Goal: Book appointment/travel/reservation

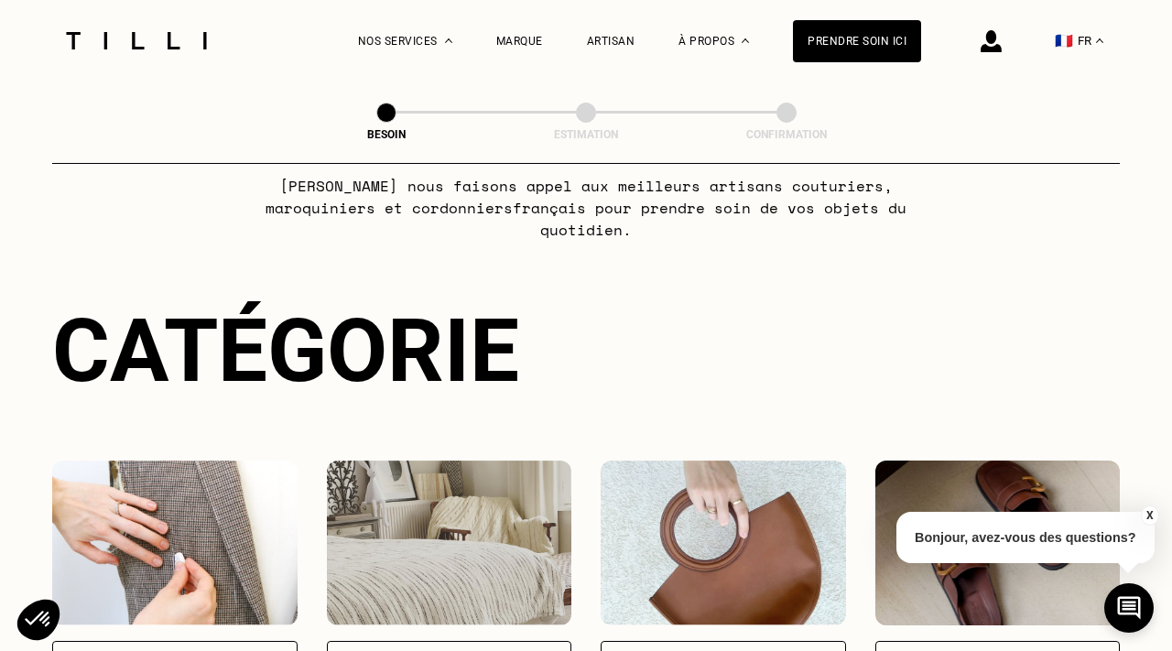
scroll to position [259, 0]
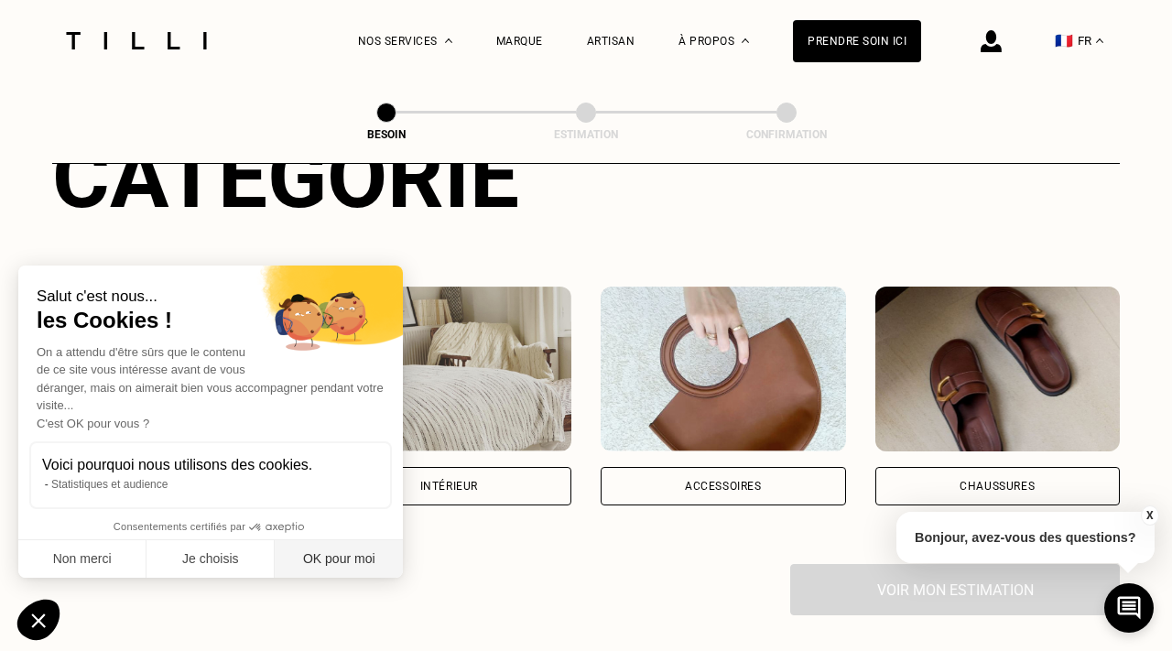
click at [343, 560] on button "OK pour moi" at bounding box center [339, 559] width 128 height 38
checkbox input "true"
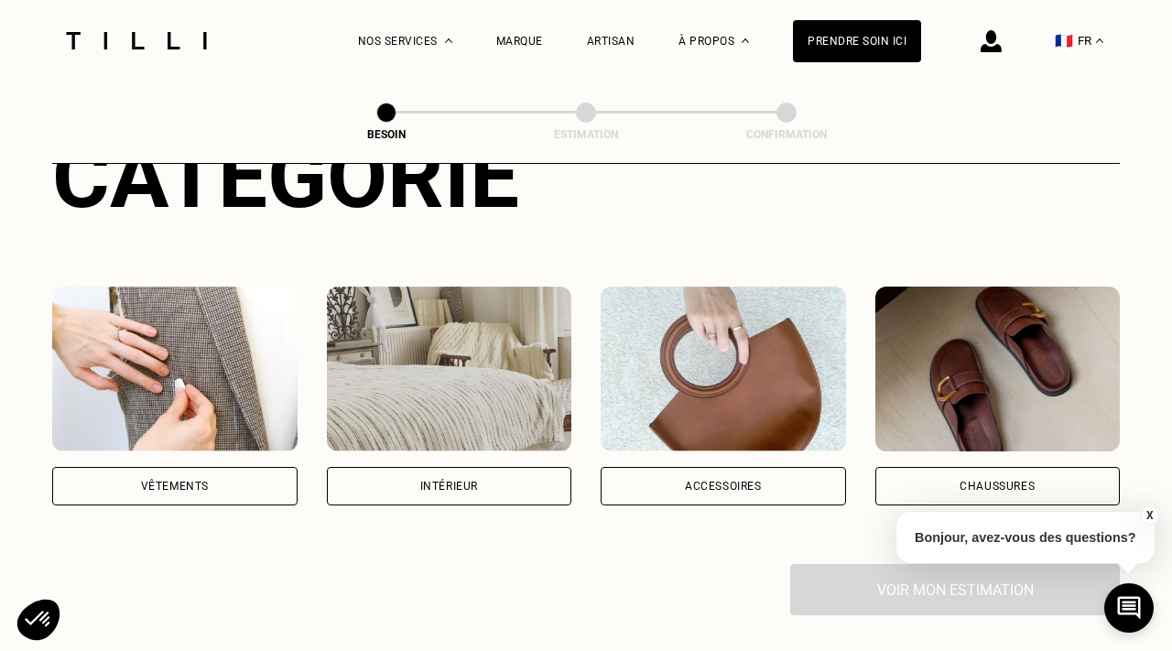
click at [169, 467] on div "Vêtements" at bounding box center [174, 486] width 245 height 38
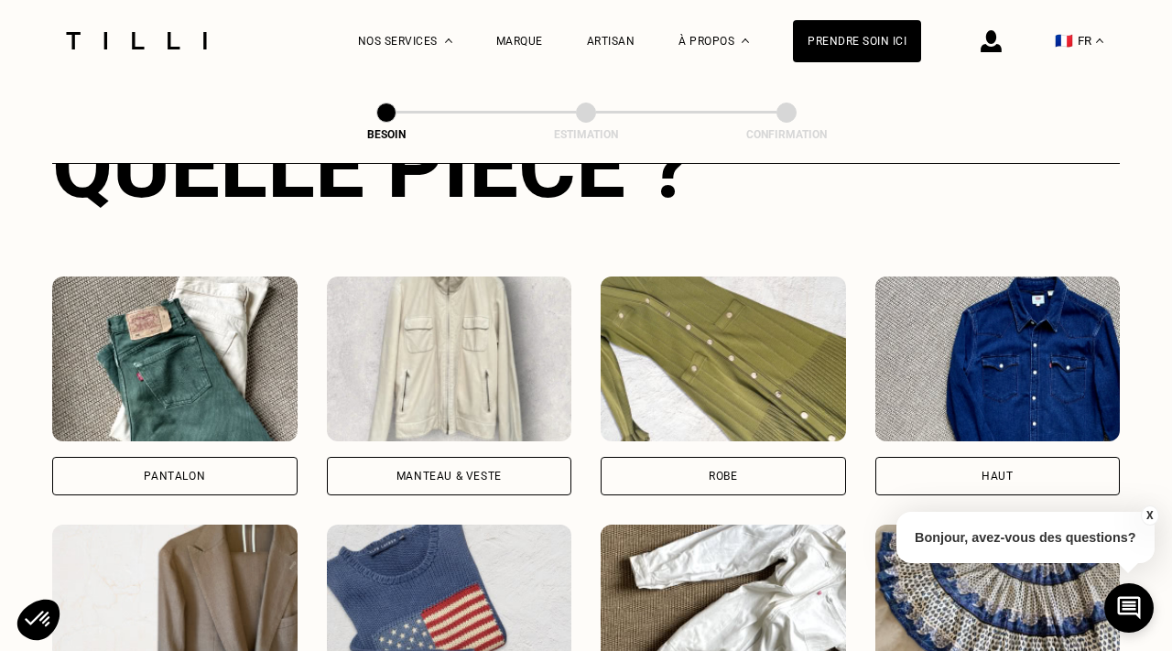
scroll to position [879, 0]
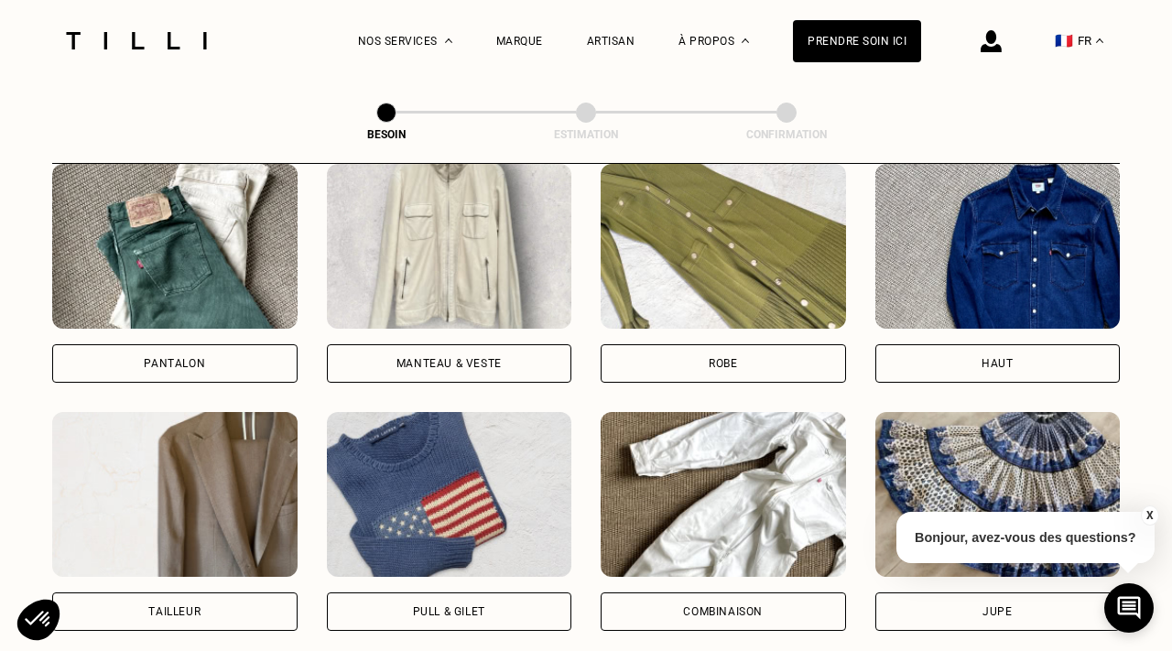
click at [994, 353] on div "Haut" at bounding box center [998, 363] width 245 height 38
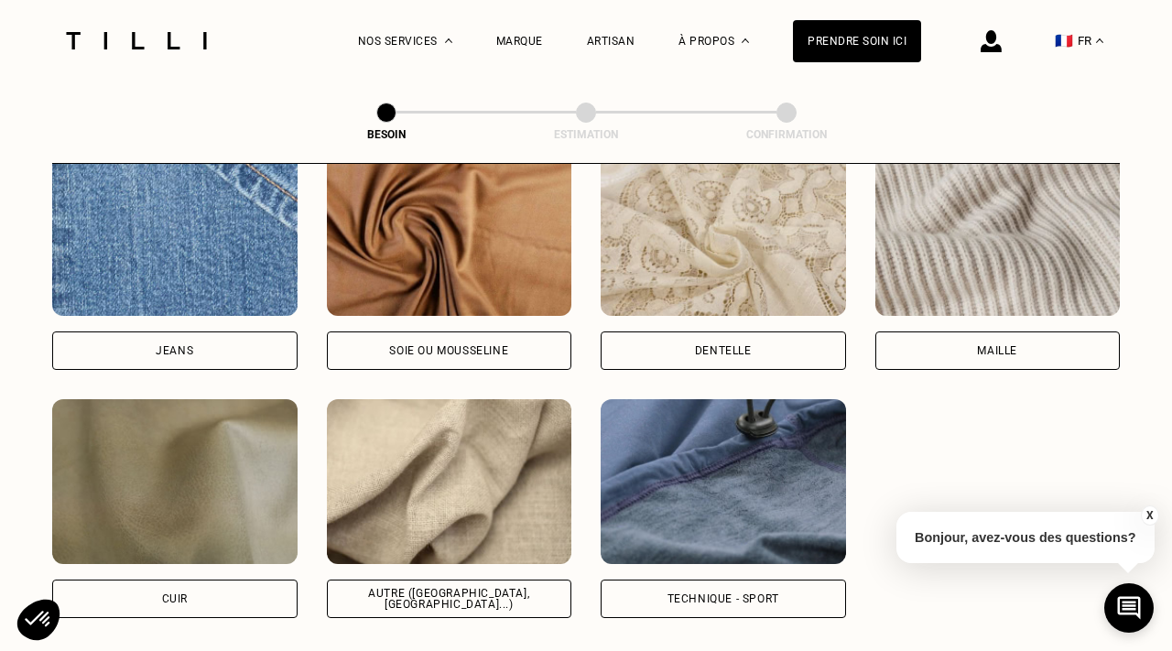
scroll to position [2003, 0]
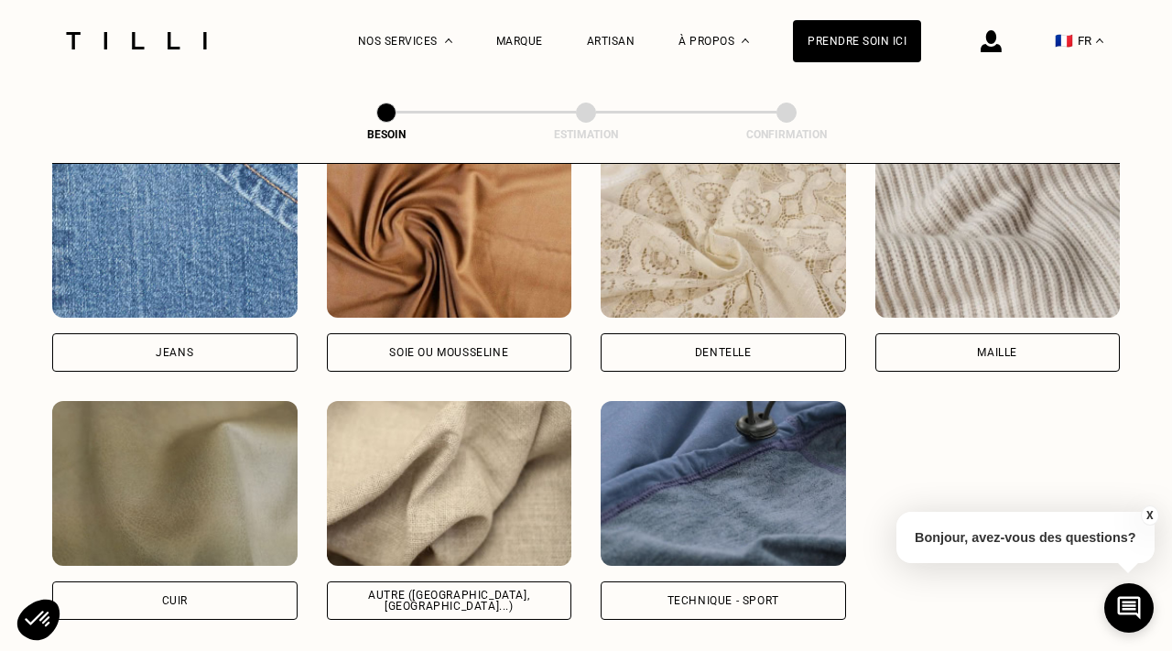
click at [963, 333] on div "Maille" at bounding box center [998, 352] width 245 height 38
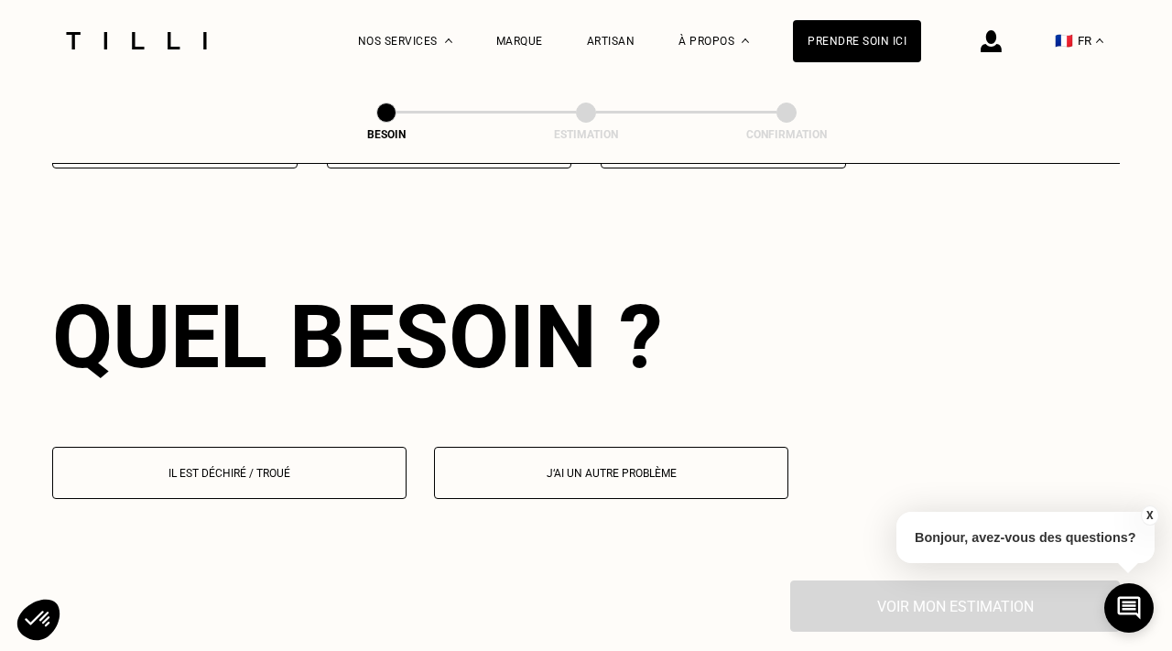
scroll to position [2456, 0]
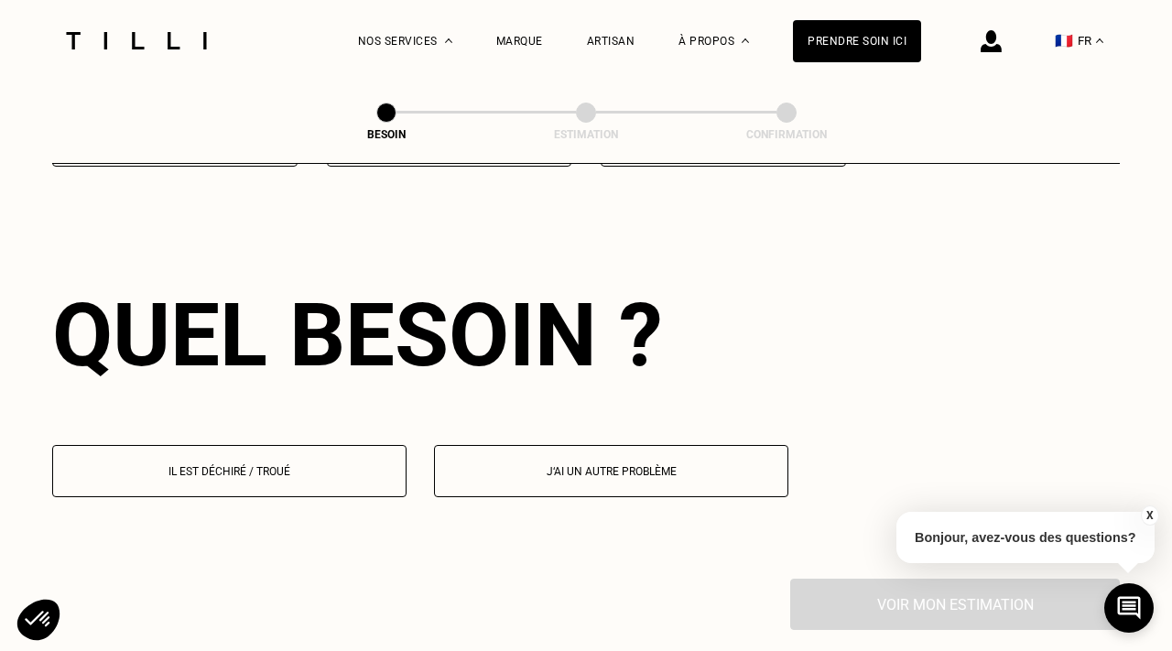
click at [186, 465] on p "Il est déchiré / troué" at bounding box center [229, 471] width 334 height 13
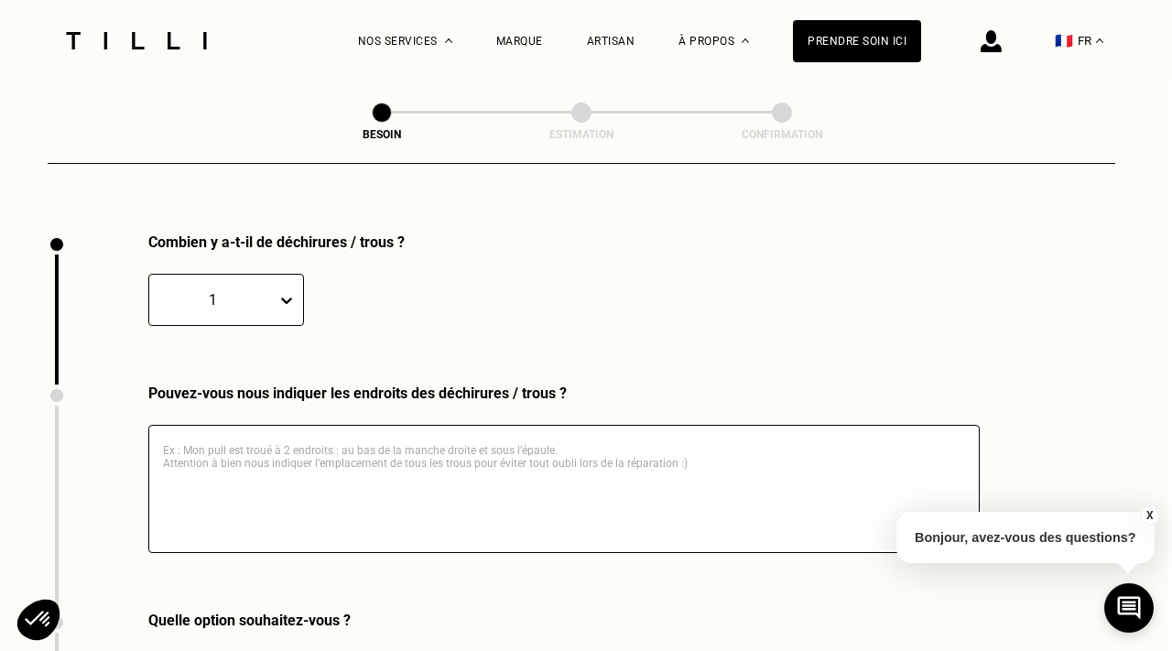
scroll to position [2811, 5]
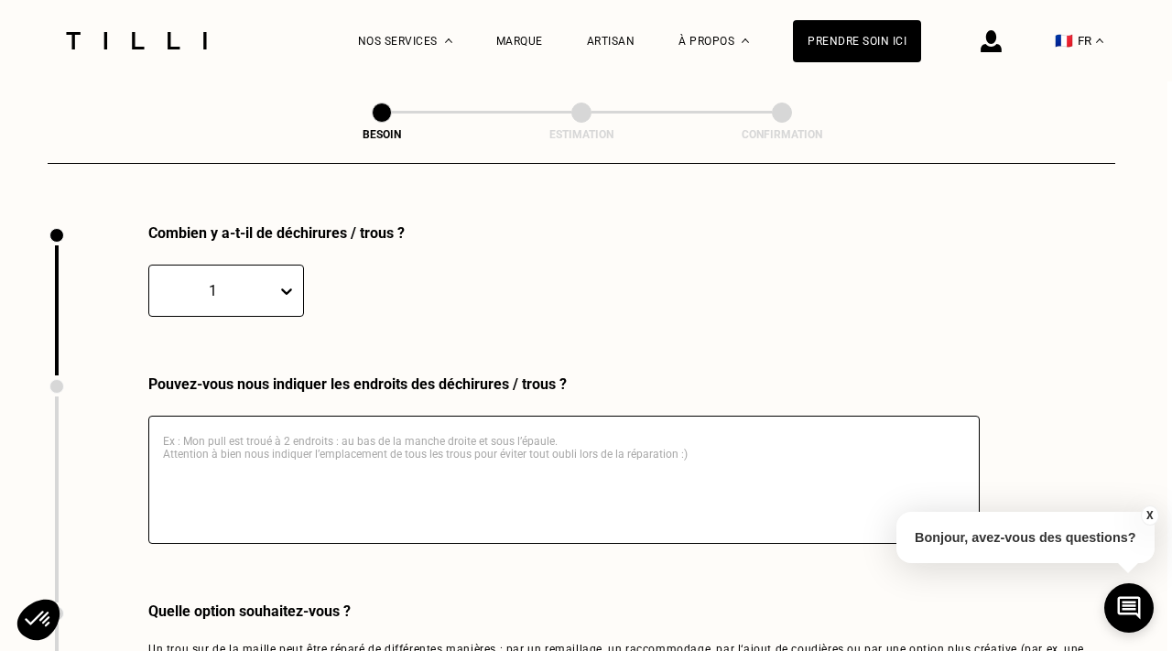
click at [230, 416] on textarea at bounding box center [564, 480] width 832 height 128
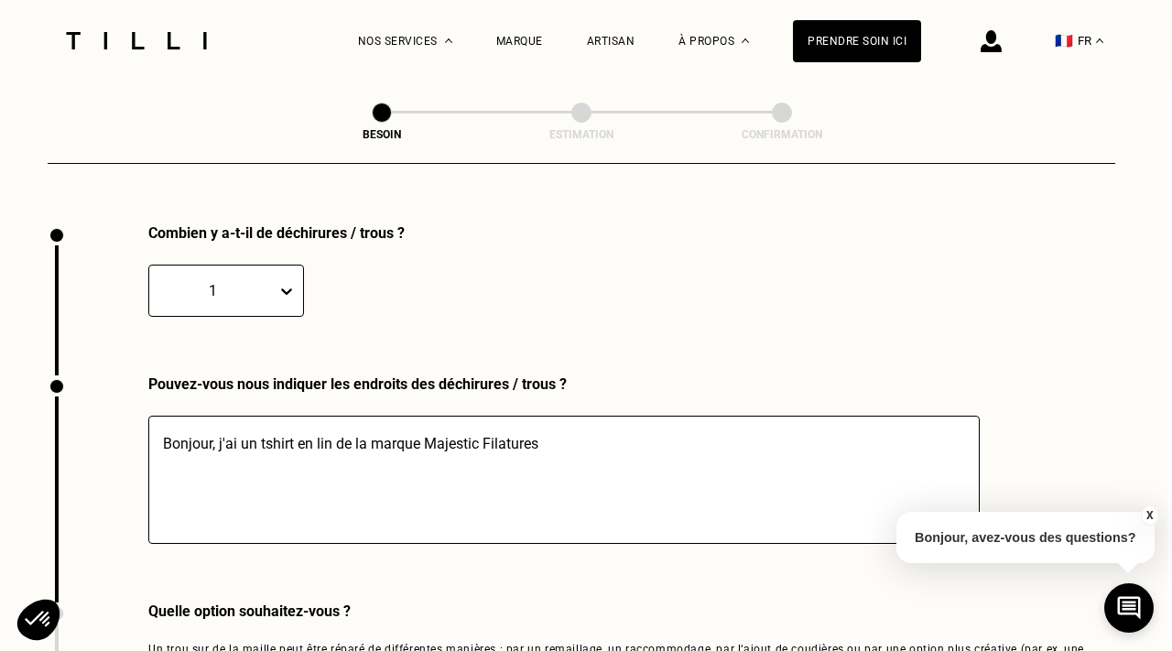
click at [263, 422] on textarea "Bonjour, j'ai un tshirt en lin de la marque Majestic Filatures" at bounding box center [564, 480] width 832 height 128
click at [636, 424] on textarea "Bonjour, j'ai un t-shirt en lin de la marque Majestic Filatures" at bounding box center [564, 480] width 832 height 128
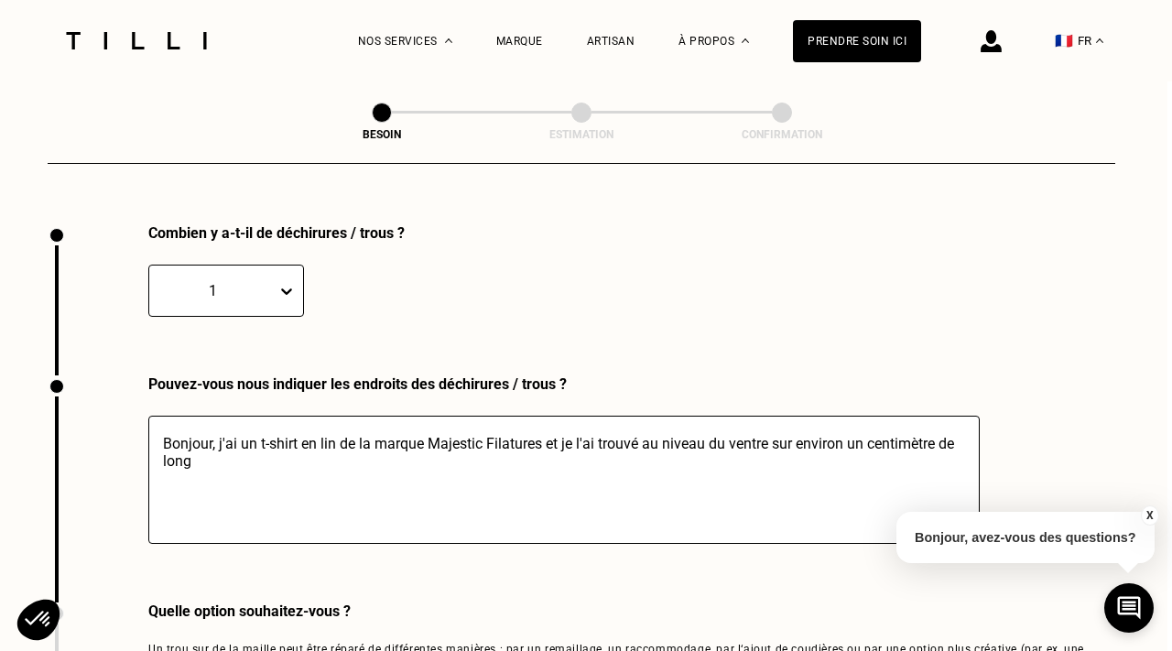
click at [630, 416] on textarea "Bonjour, j'ai un t-shirt en lin de la marque Majestic Filatures et je l'ai trou…" at bounding box center [564, 480] width 832 height 128
drag, startPoint x: 596, startPoint y: 421, endPoint x: 562, endPoint y: 421, distance: 33.9
click at [562, 421] on textarea "Bonjour, j'ai un t-shirt en lin de la marque Majestic Filatures et je l'ai trou…" at bounding box center [564, 480] width 832 height 128
click at [201, 448] on textarea "Bonjour, j'ai un t-shirt en lin de la marque Majestic Filatures et il est troué…" at bounding box center [564, 480] width 832 height 128
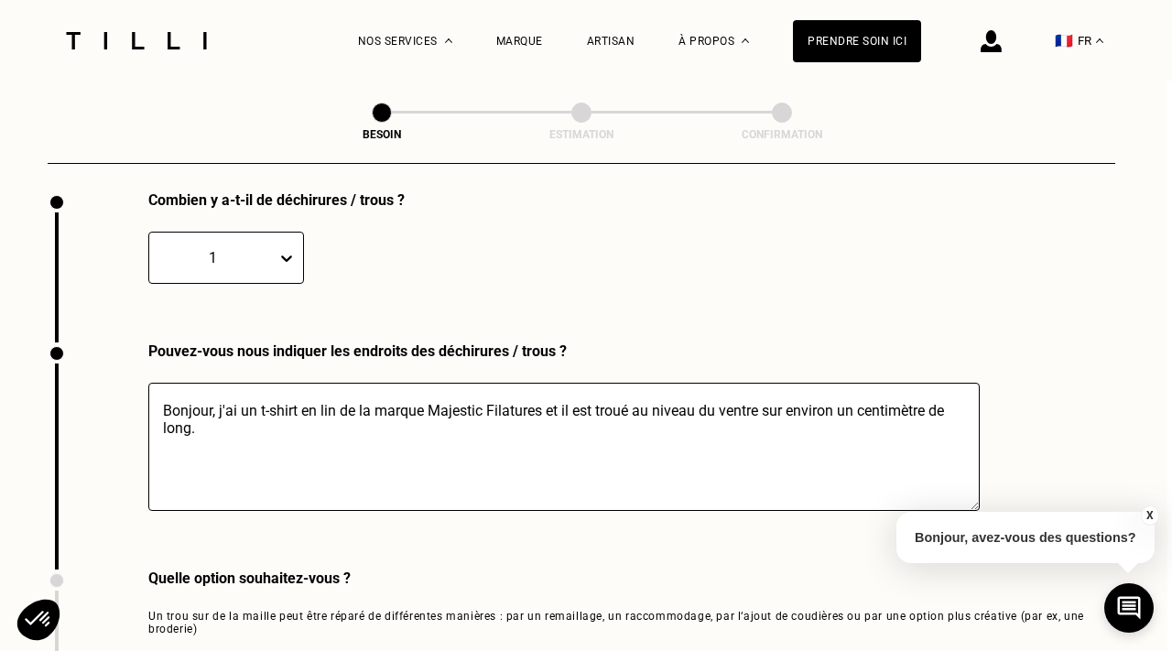
scroll to position [2843, 5]
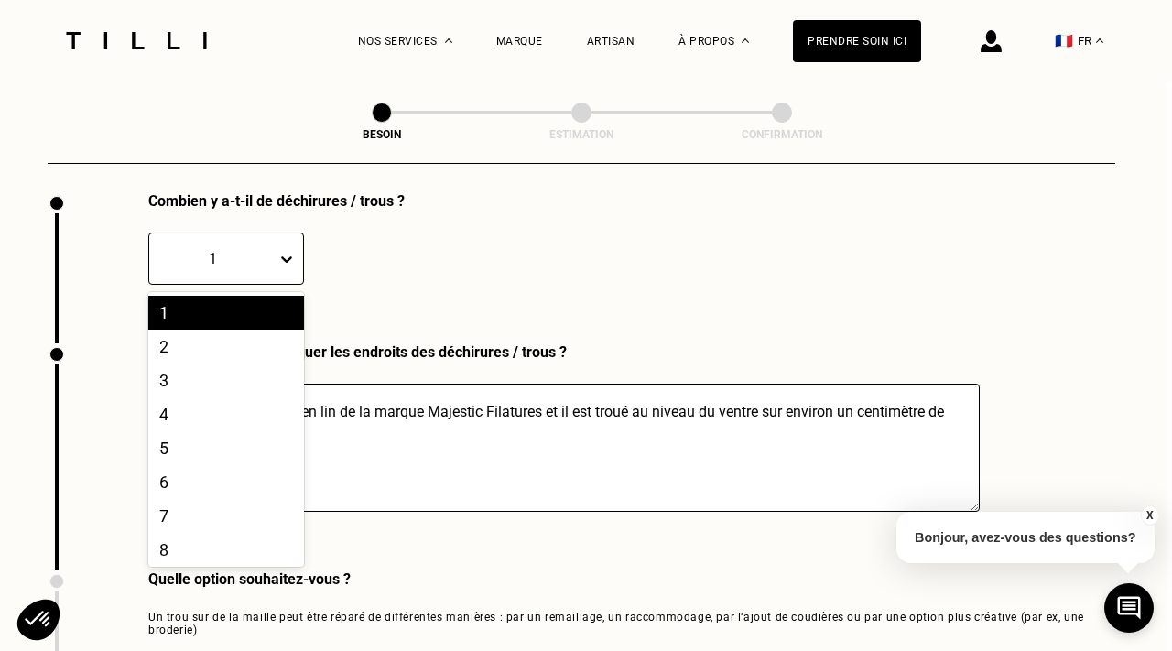
click at [286, 250] on icon at bounding box center [286, 259] width 18 height 18
click at [233, 332] on div "2" at bounding box center [226, 347] width 156 height 34
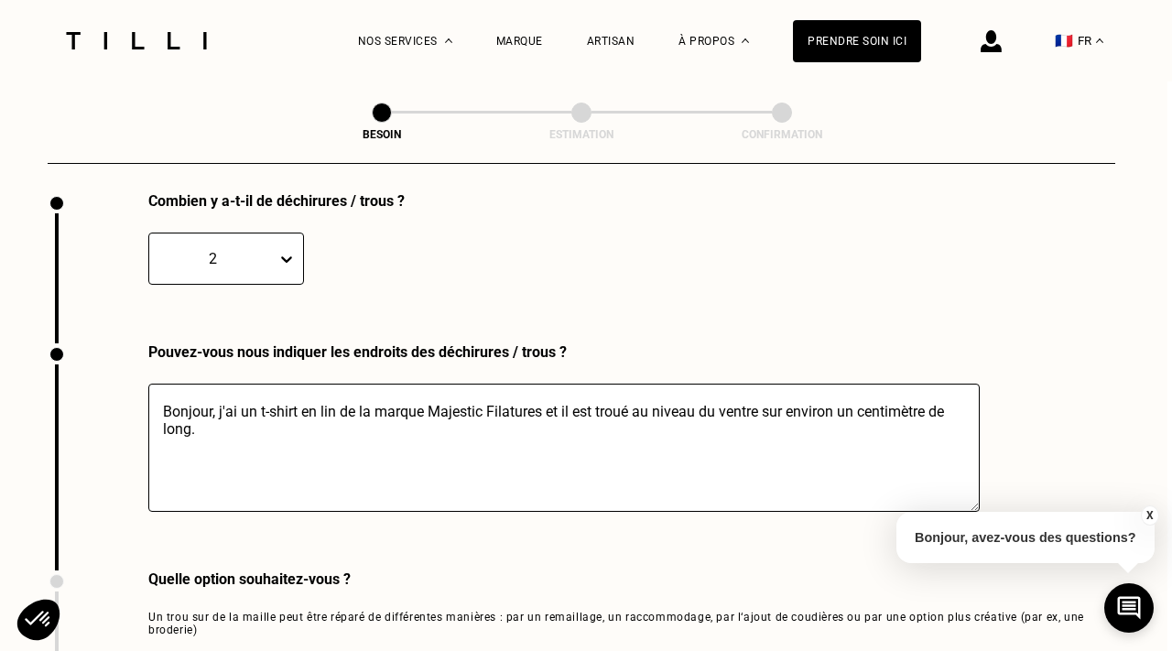
click at [228, 413] on textarea "Bonjour, j'ai un t-shirt en lin de la marque Majestic Filatures et il est troué…" at bounding box center [564, 448] width 832 height 128
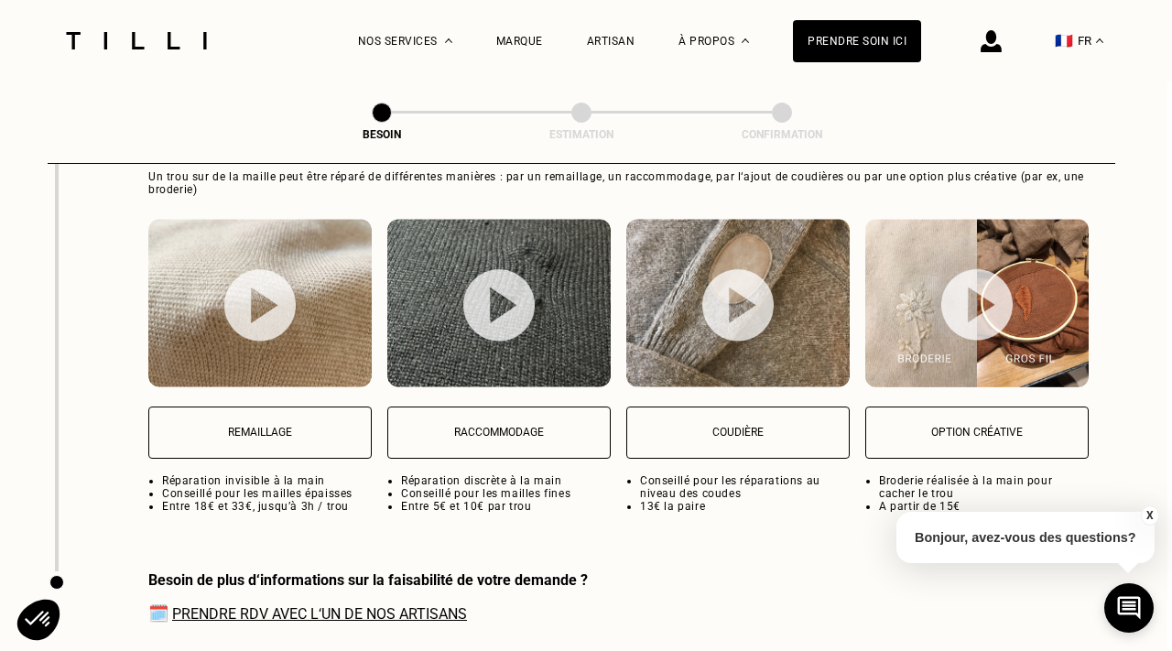
scroll to position [3284, 5]
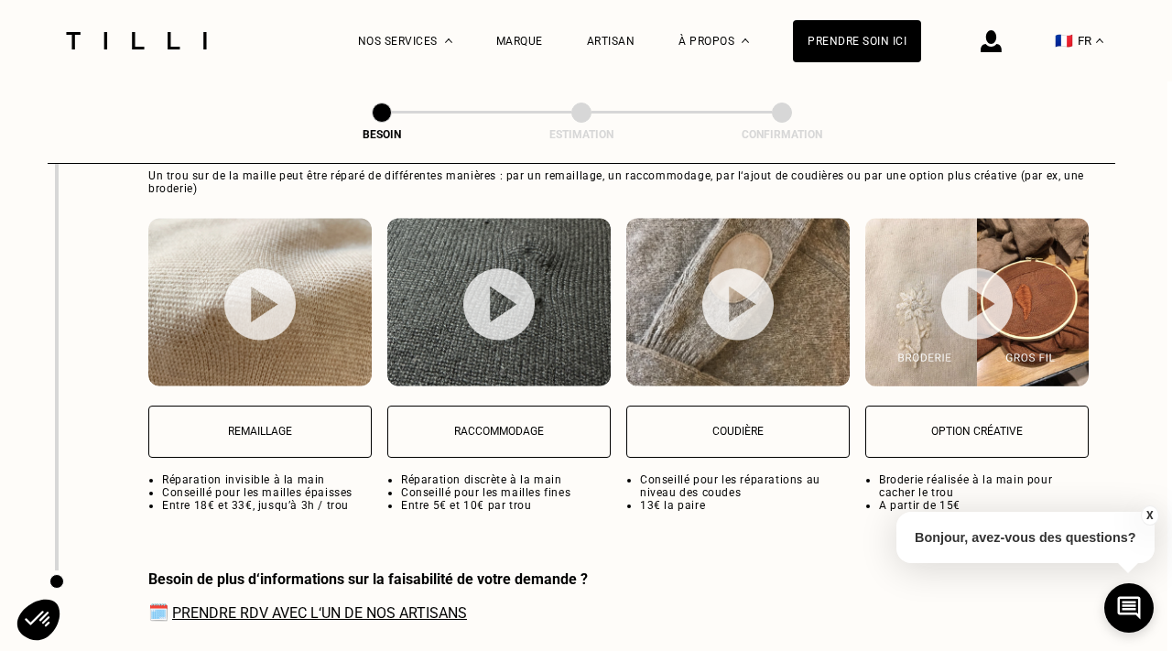
type textarea "Bonjour, j'ai un t-shirt en lin de la marque Majestic Filatures et il est troué…"
click at [520, 421] on button "Raccommodage" at bounding box center [498, 432] width 223 height 52
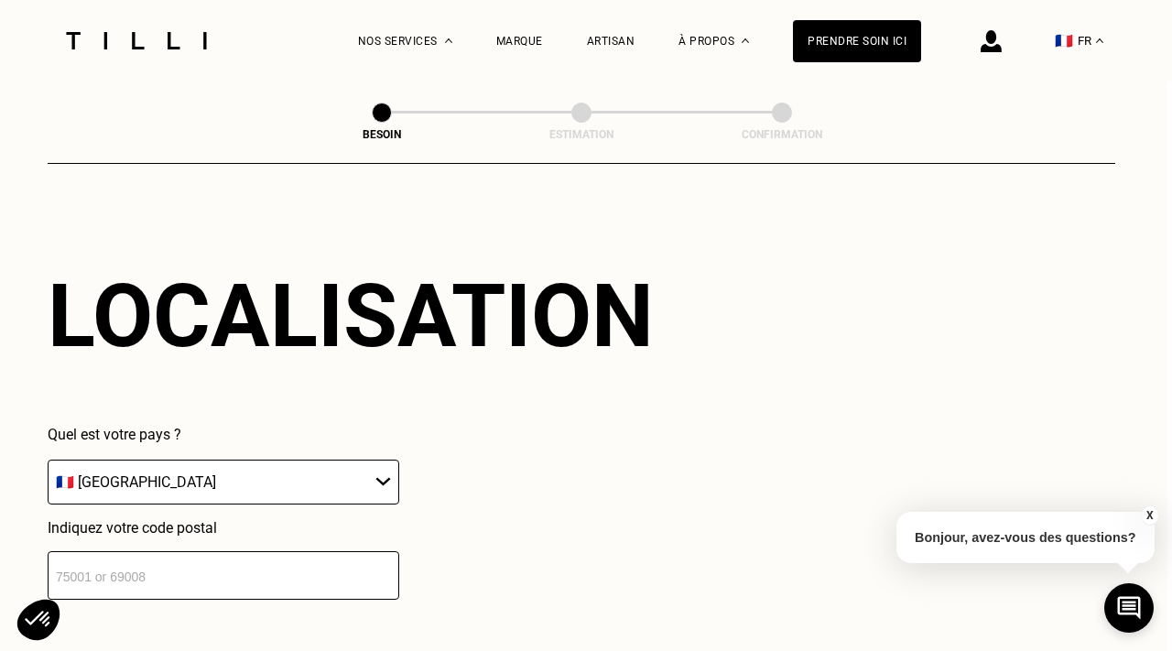
scroll to position [3858, 5]
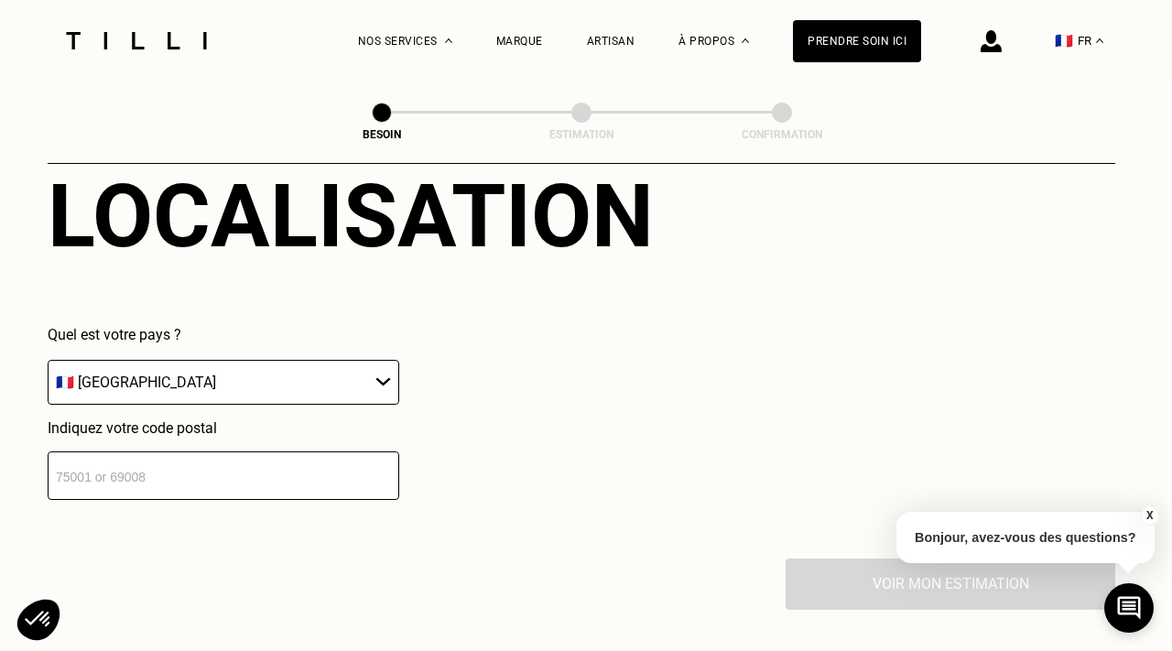
click at [378, 360] on select "🇩🇪 [GEOGRAPHIC_DATA] 🇦🇹 [GEOGRAPHIC_DATA] 🇧🇪 [GEOGRAPHIC_DATA] 🇧🇬 Bulgarie 🇨🇾 C…" at bounding box center [224, 382] width 352 height 45
select select "PT"
click at [48, 360] on select "🇩🇪 [GEOGRAPHIC_DATA] 🇦🇹 [GEOGRAPHIC_DATA] 🇧🇪 [GEOGRAPHIC_DATA] 🇧🇬 Bulgarie 🇨🇾 C…" at bounding box center [224, 382] width 352 height 45
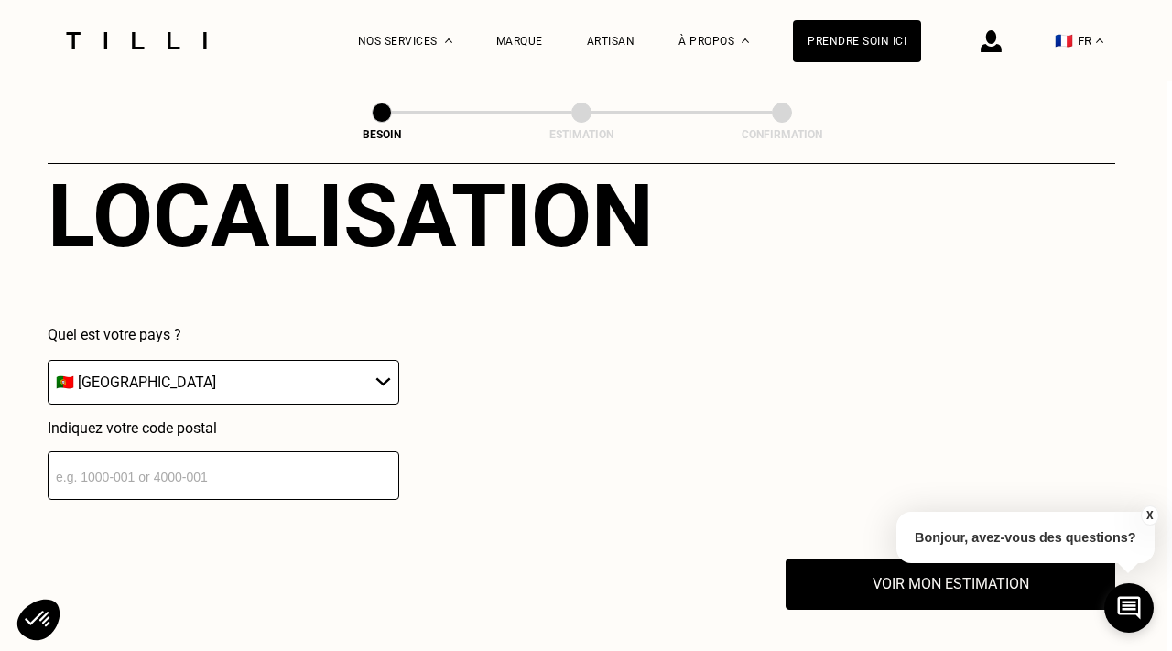
click at [205, 471] on input "text" at bounding box center [224, 476] width 352 height 49
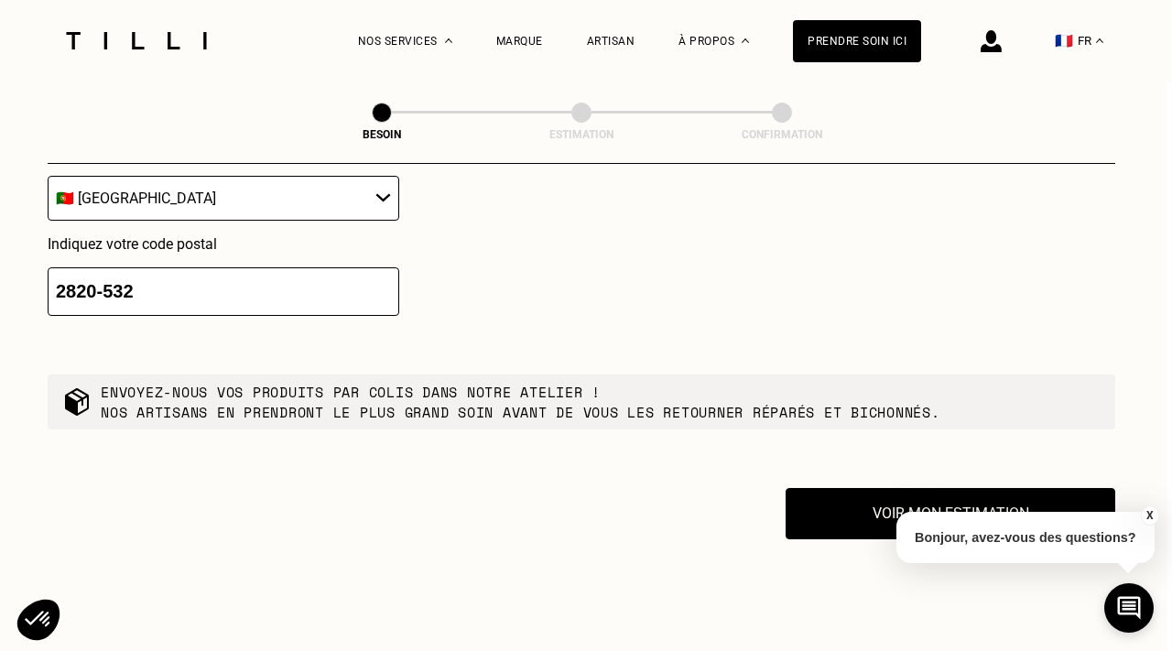
scroll to position [4085, 5]
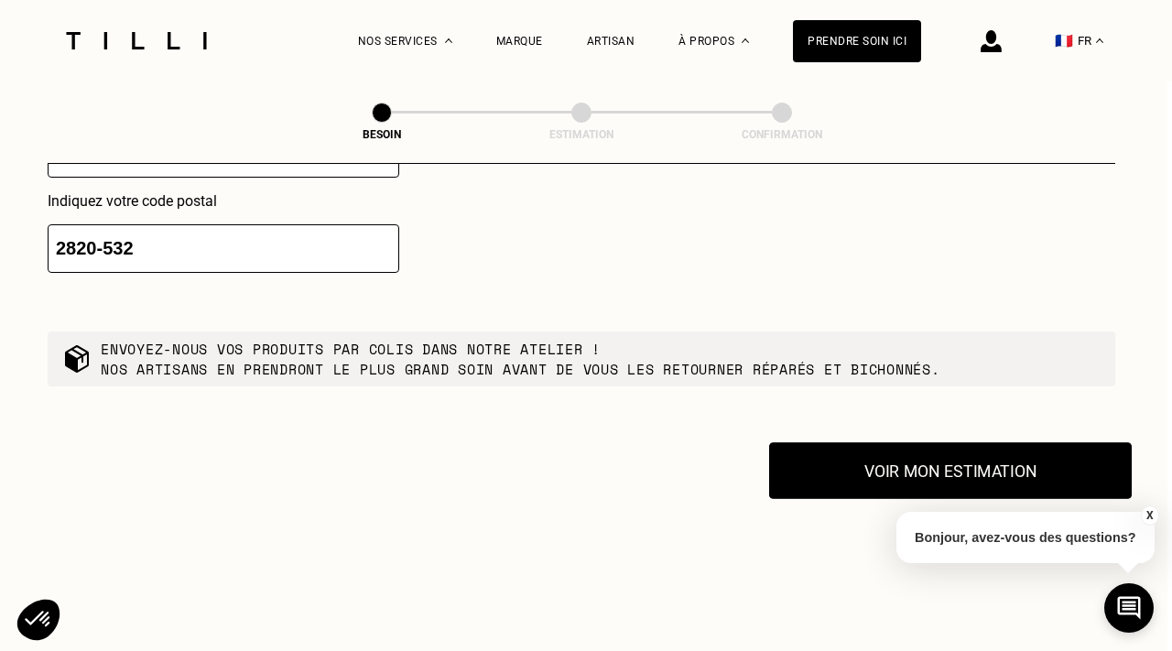
type input "2820-532"
click at [886, 453] on button "Voir mon estimation" at bounding box center [950, 470] width 363 height 57
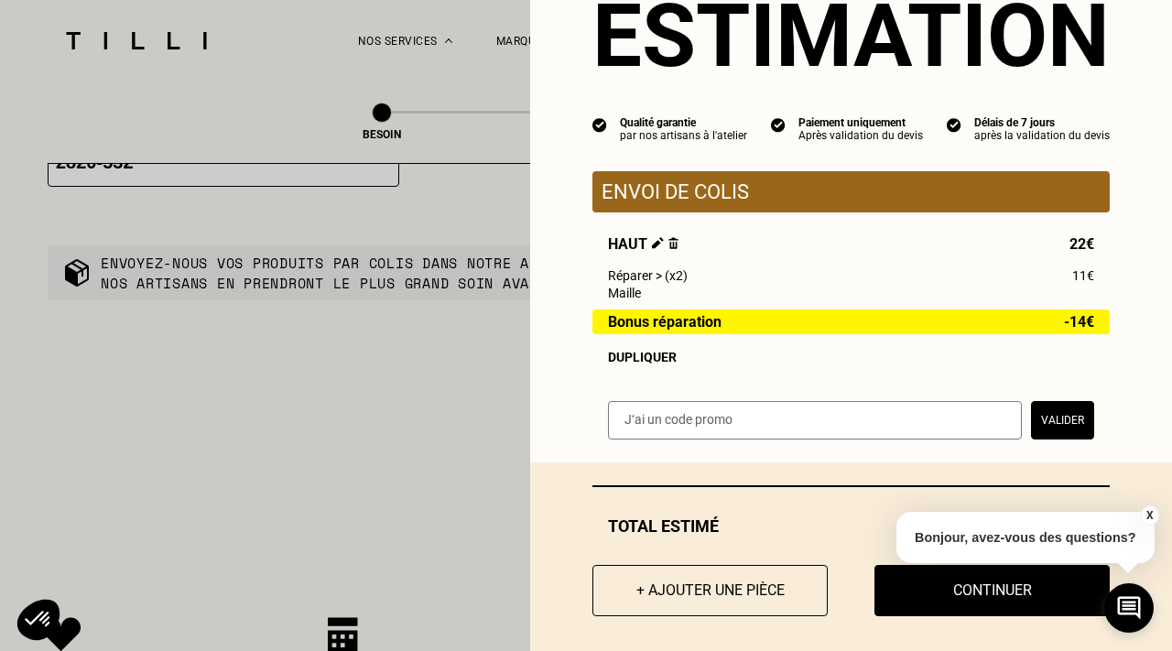
scroll to position [76, 0]
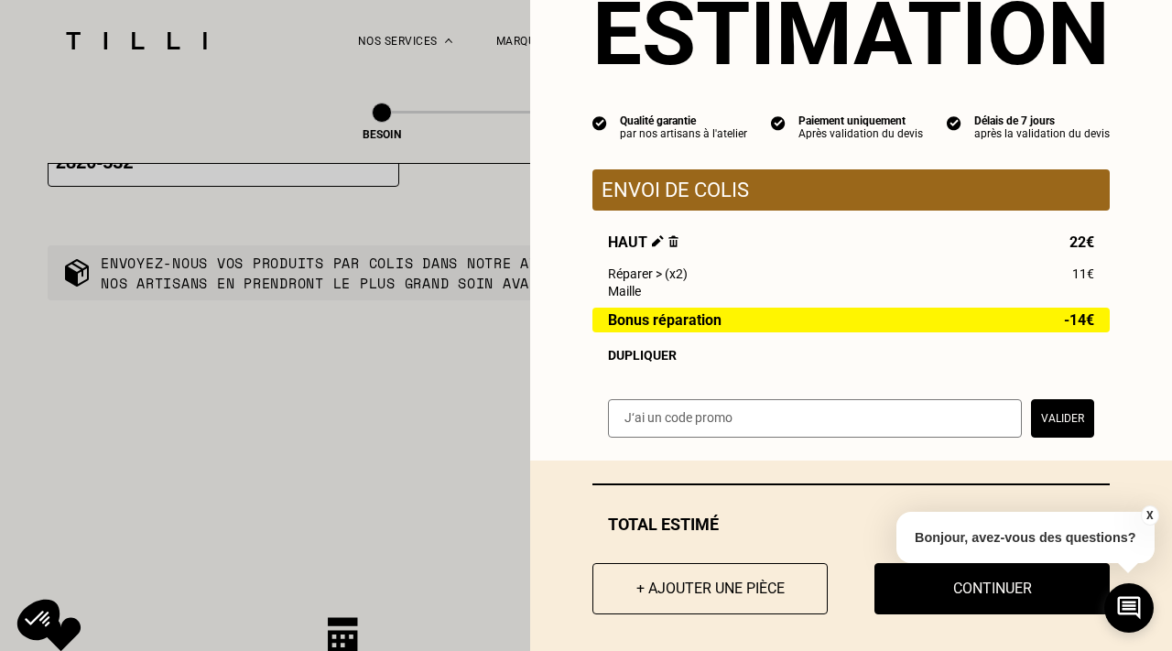
click at [653, 357] on div "Dupliquer" at bounding box center [851, 355] width 486 height 15
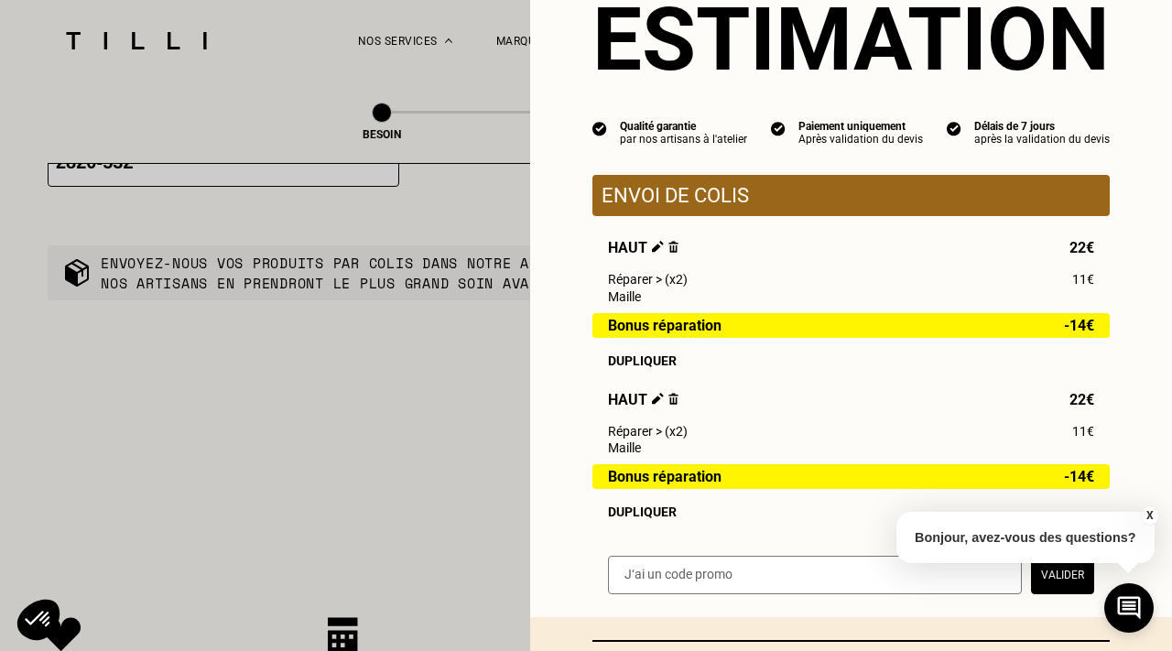
scroll to position [147, 0]
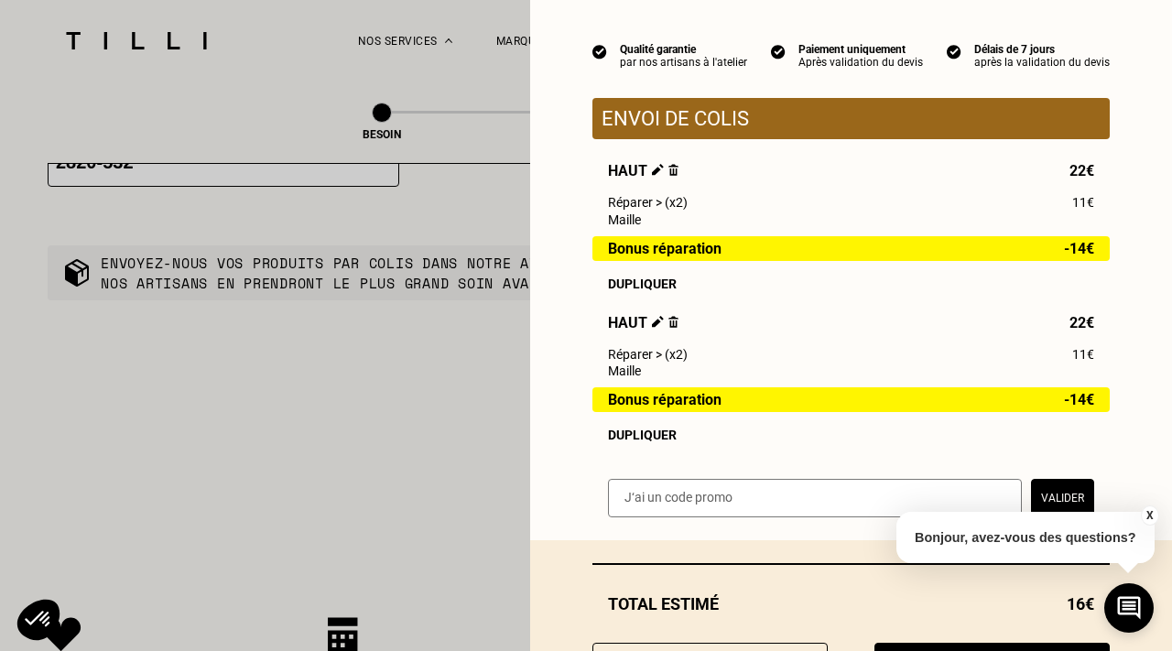
click at [675, 324] on img at bounding box center [674, 322] width 10 height 12
click at [671, 323] on img at bounding box center [674, 322] width 10 height 12
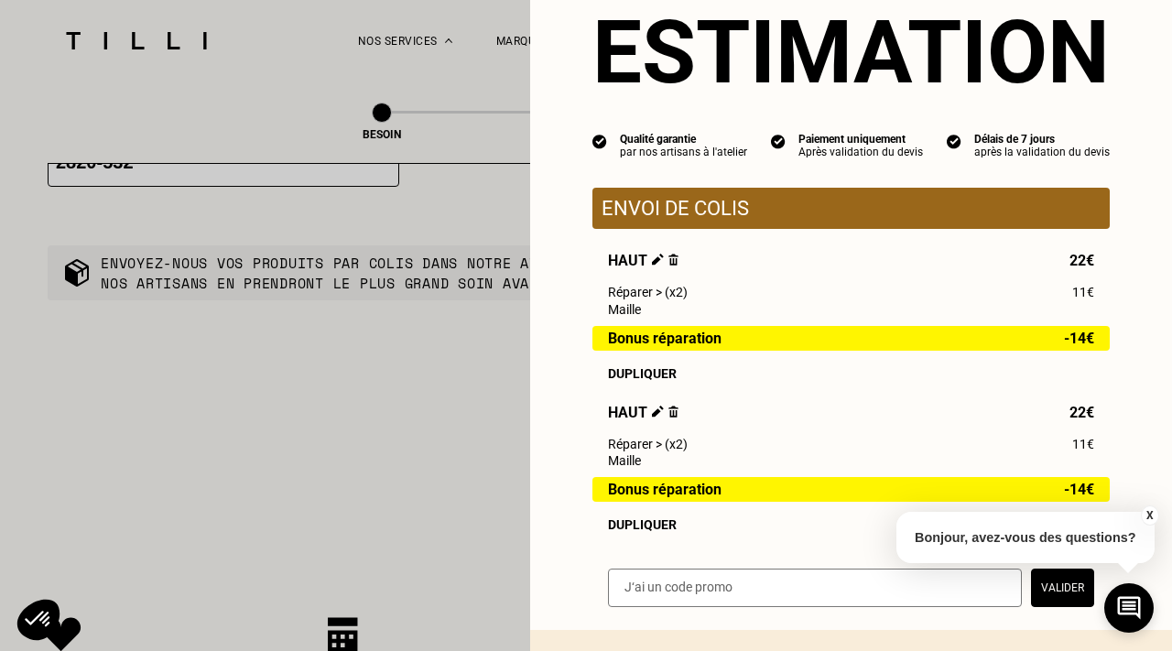
scroll to position [105, 0]
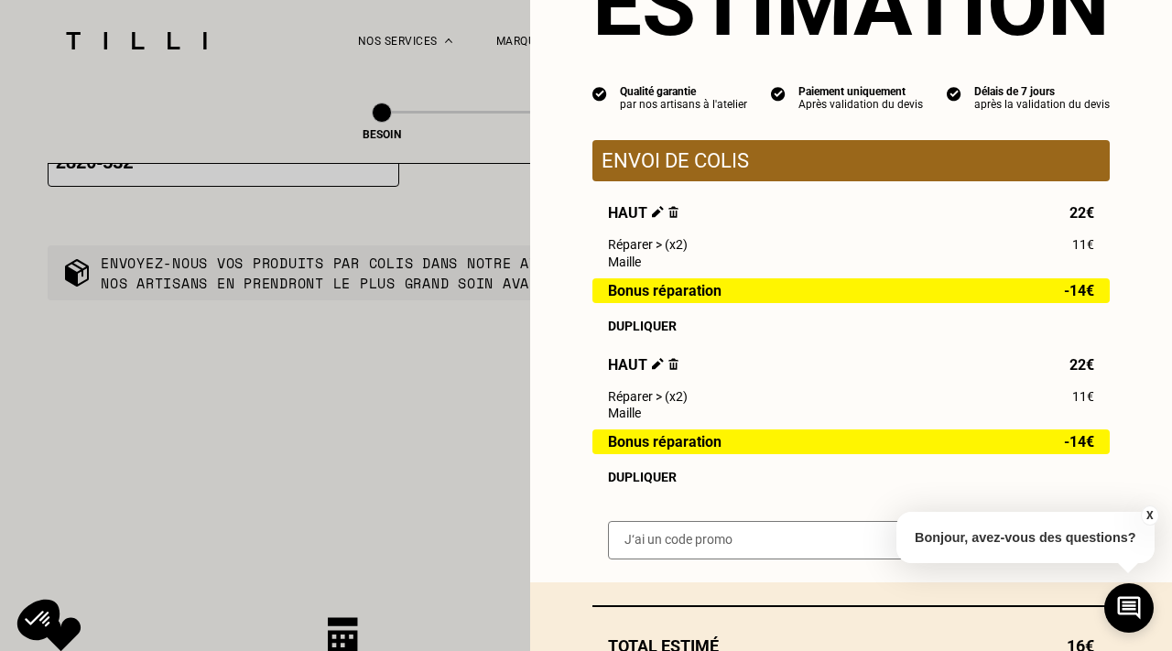
click at [652, 366] on img at bounding box center [658, 364] width 12 height 12
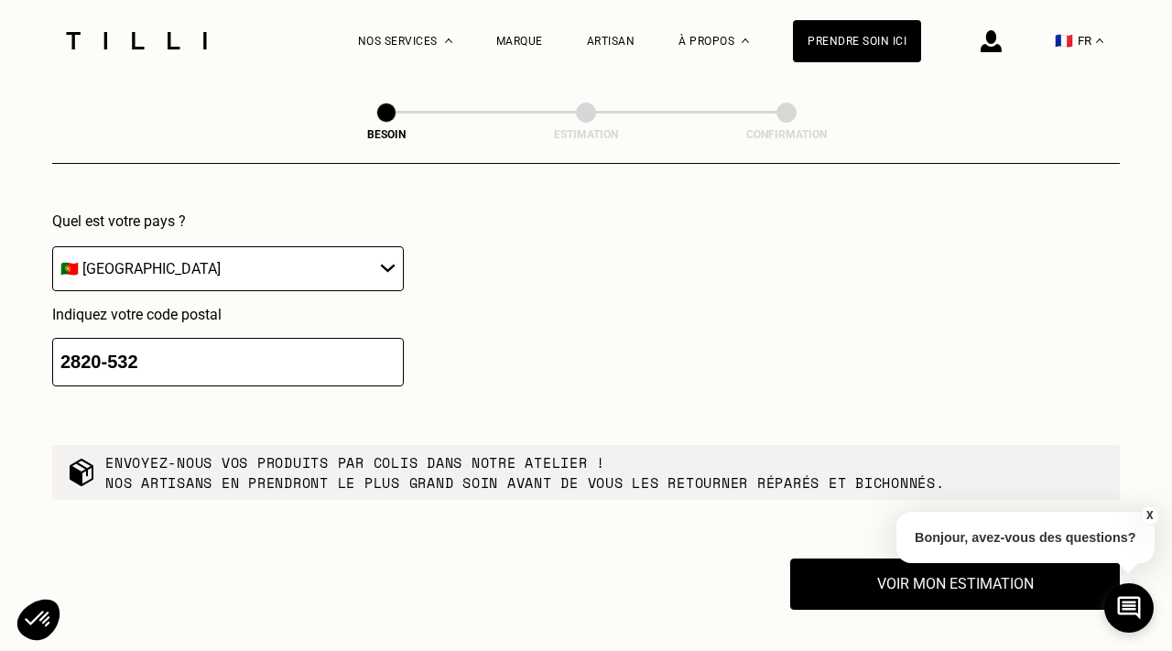
scroll to position [3808, 0]
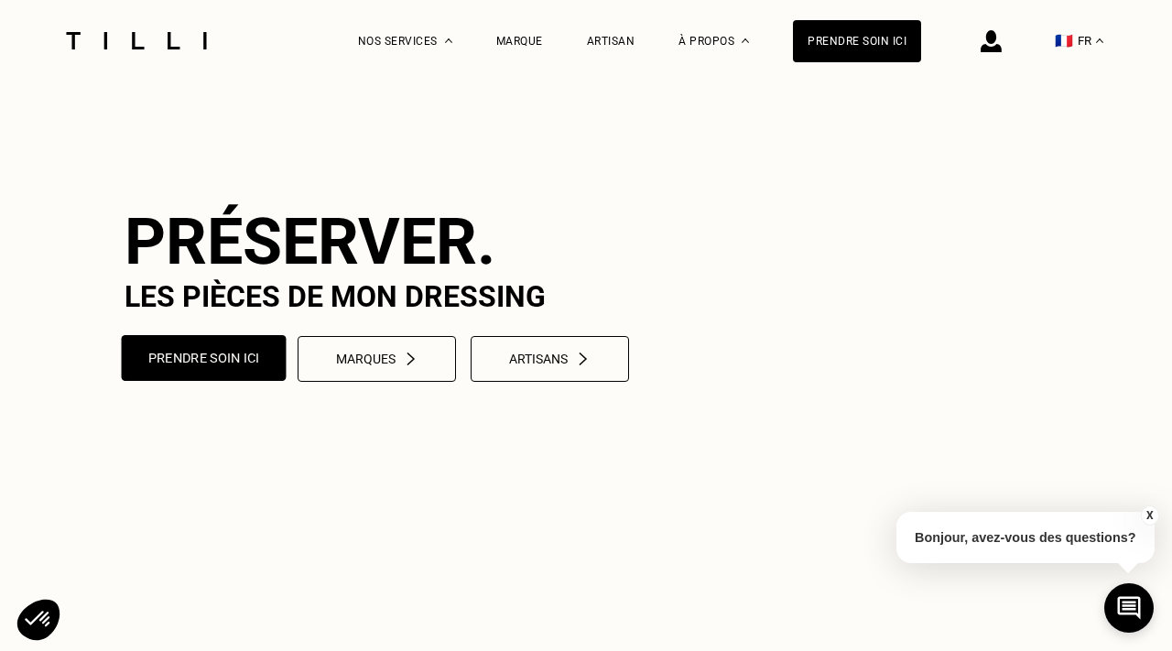
click at [245, 381] on button "Prendre soin ici" at bounding box center [204, 358] width 165 height 46
select select "PT"
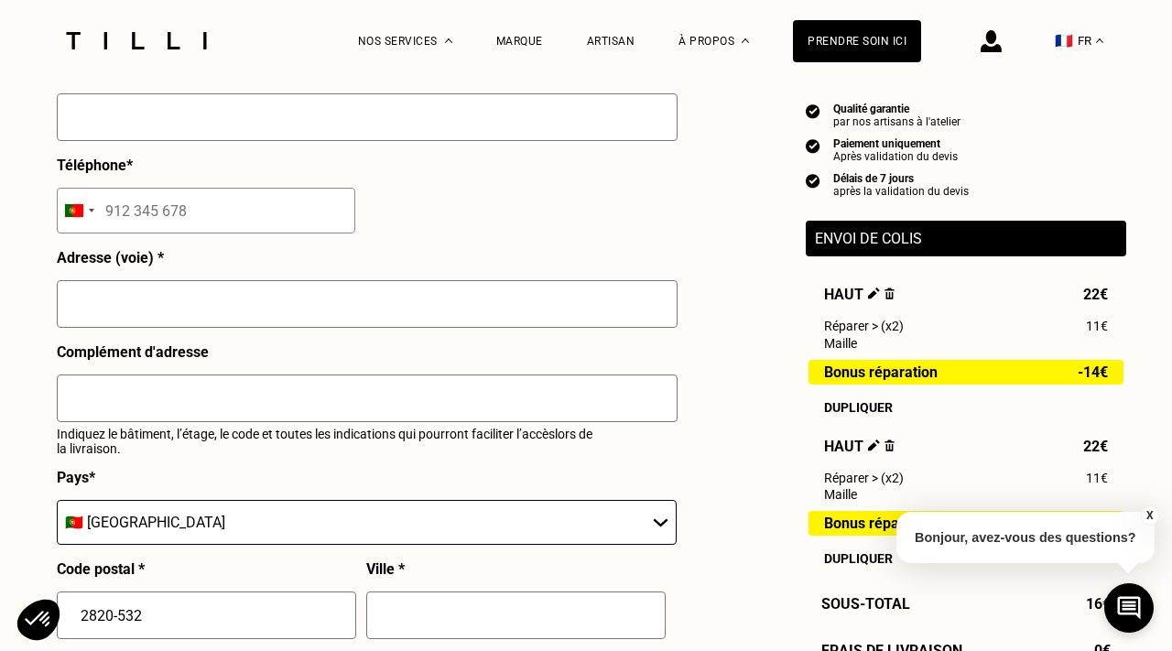
scroll to position [616, 0]
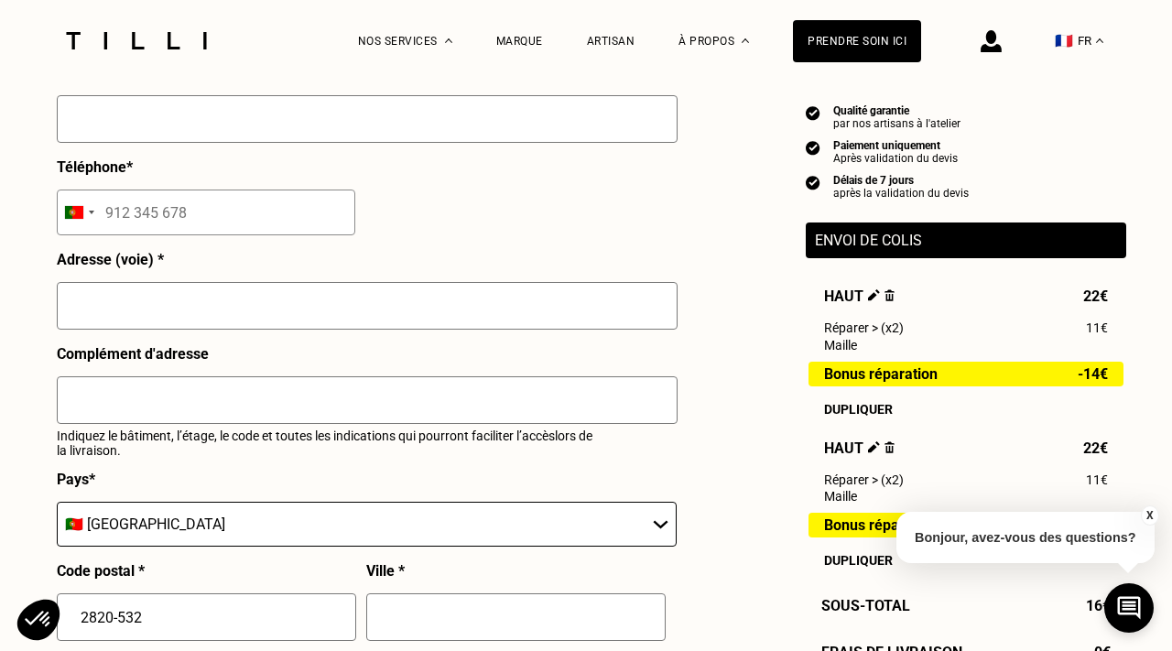
click at [883, 441] on span "Haut" at bounding box center [859, 448] width 71 height 17
click at [890, 446] on img at bounding box center [890, 447] width 10 height 12
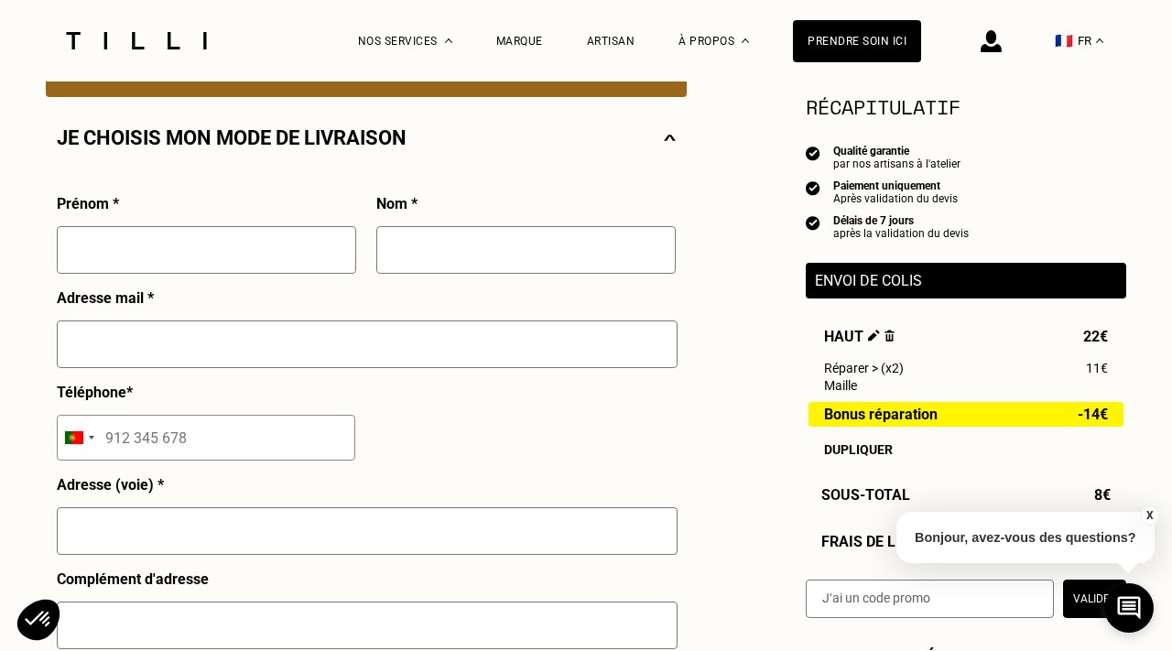
scroll to position [381, 0]
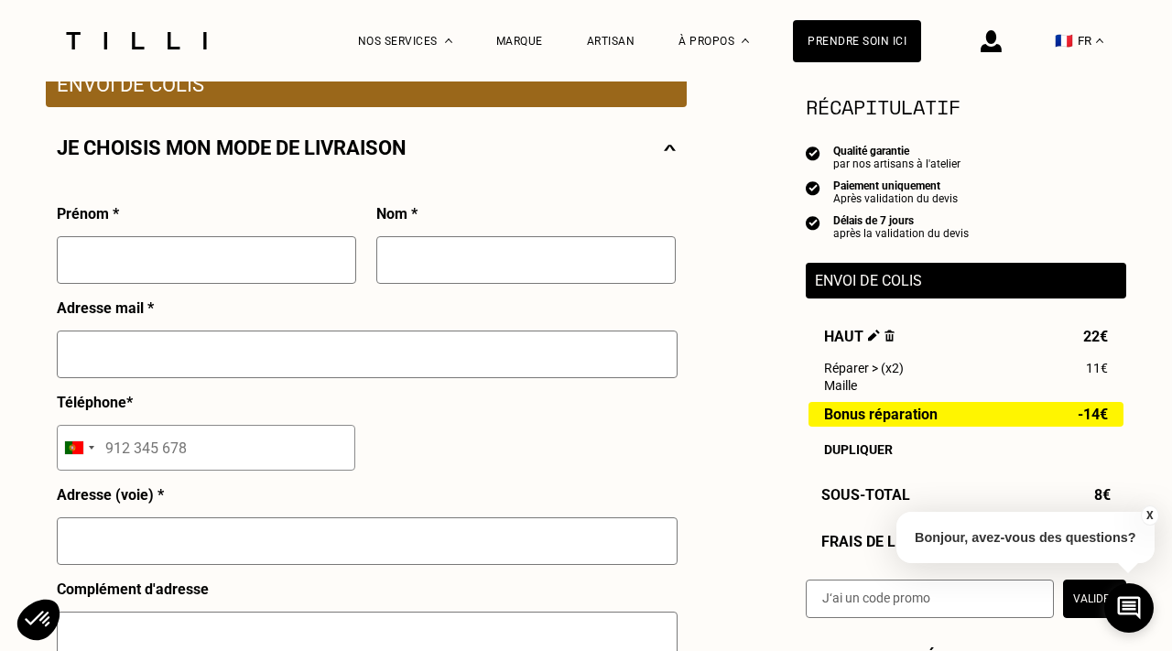
click at [183, 256] on input "text" at bounding box center [206, 260] width 299 height 48
type input "[PERSON_NAME]"
click at [429, 267] on input "text" at bounding box center [525, 260] width 299 height 48
type input "[PERSON_NAME]"
click at [166, 354] on input "text" at bounding box center [367, 355] width 621 height 48
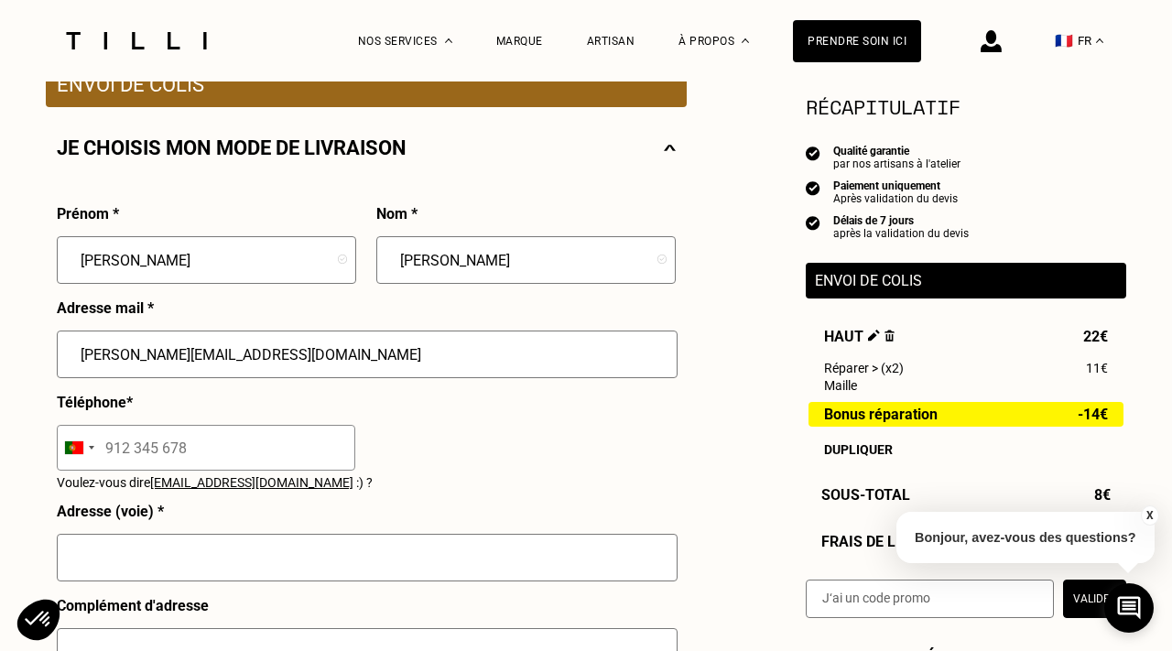
type input "[PERSON_NAME][EMAIL_ADDRESS][DOMAIN_NAME]"
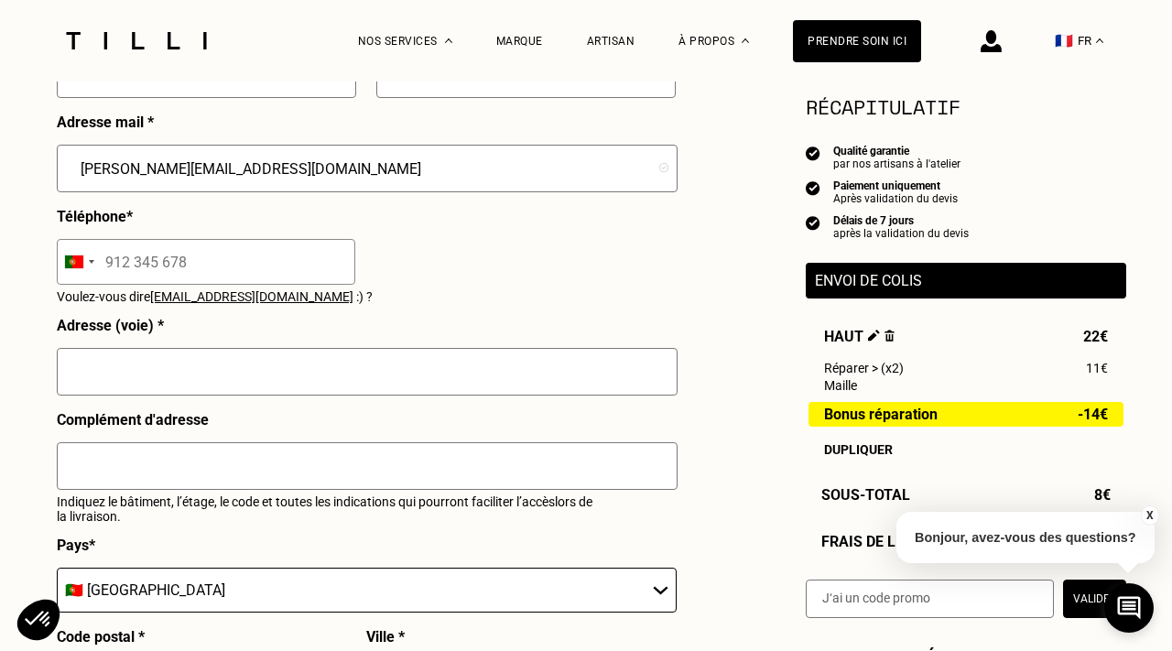
scroll to position [565, 0]
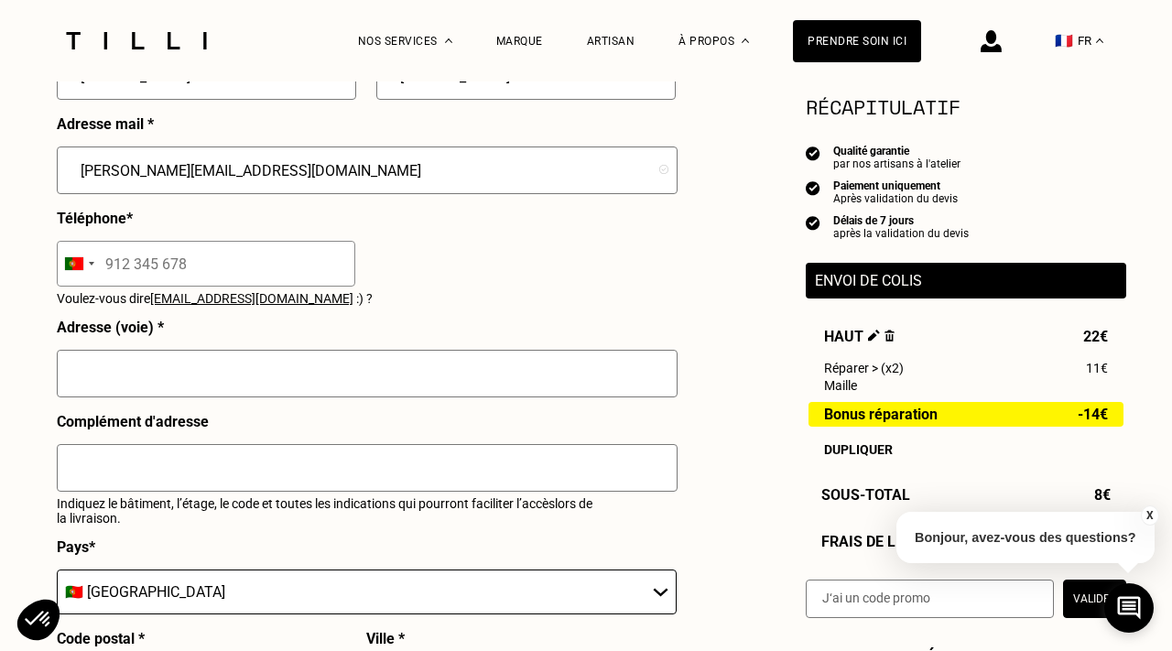
click at [104, 382] on input "text" at bounding box center [367, 374] width 621 height 48
click at [471, 252] on div "Prénom * [PERSON_NAME] * [PERSON_NAME] Adresse mail * [PERSON_NAME][EMAIL_ADDRE…" at bounding box center [366, 411] width 619 height 780
click at [111, 375] on input "text" at bounding box center [367, 374] width 621 height 48
type input "[STREET_ADDRESS]"
click at [7, 421] on div "Besoin Estimation Confirmation Estimation Récapitulatif Qualité garantie par no…" at bounding box center [586, 512] width 1317 height 1992
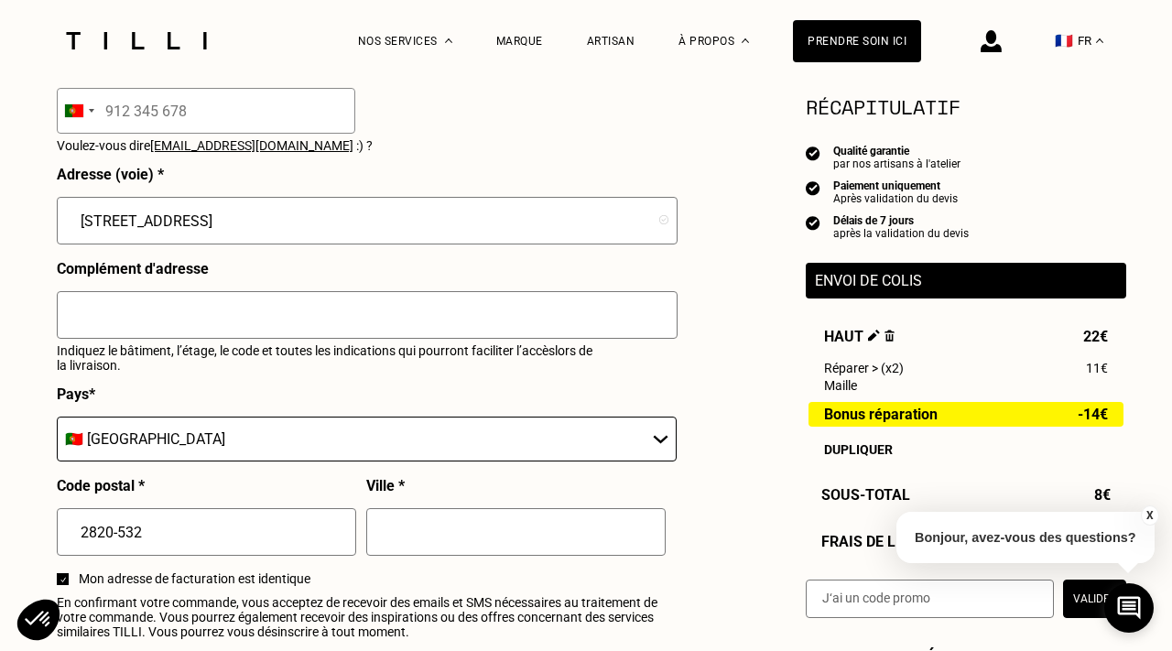
scroll to position [764, 0]
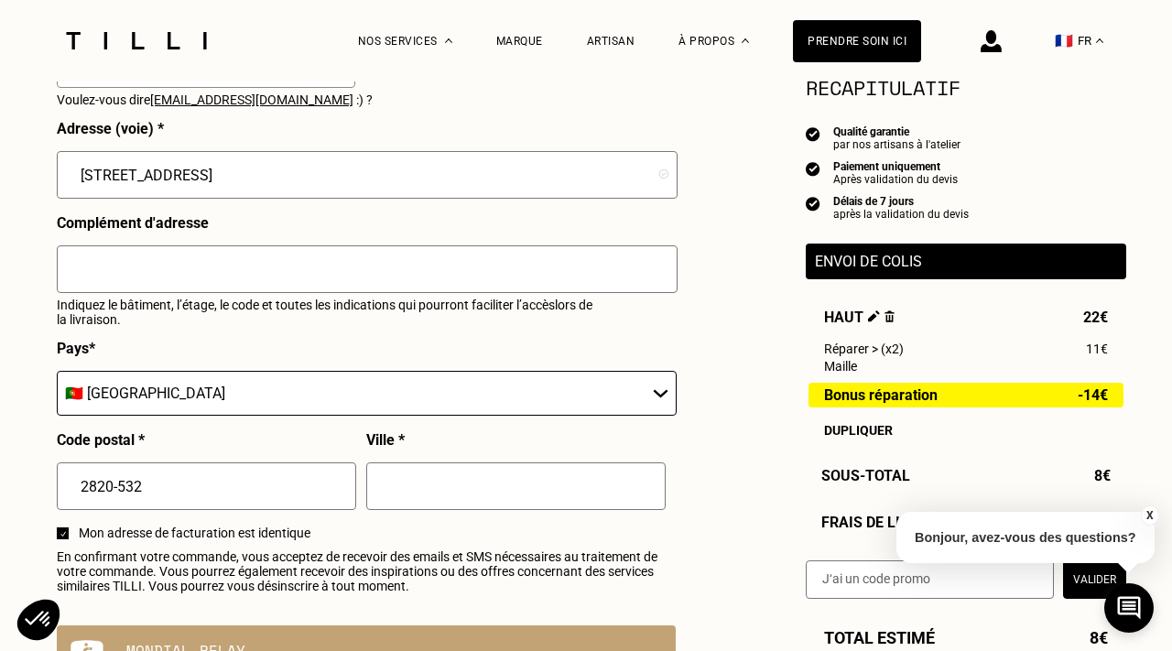
click at [125, 267] on input "text" at bounding box center [367, 269] width 621 height 48
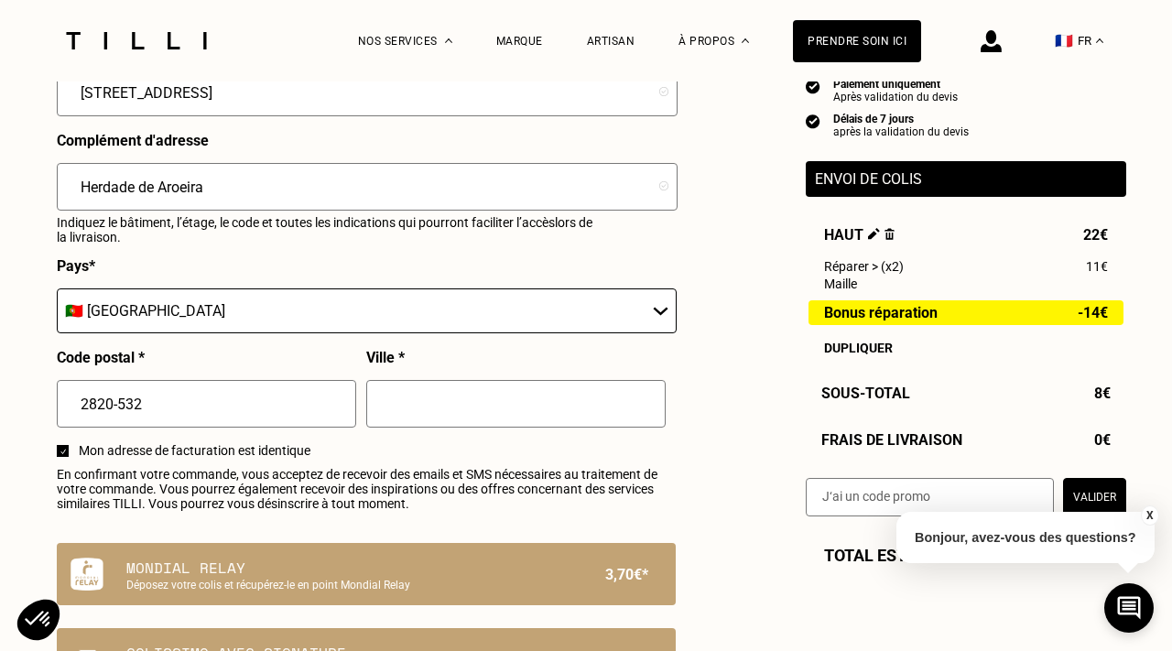
scroll to position [888, 0]
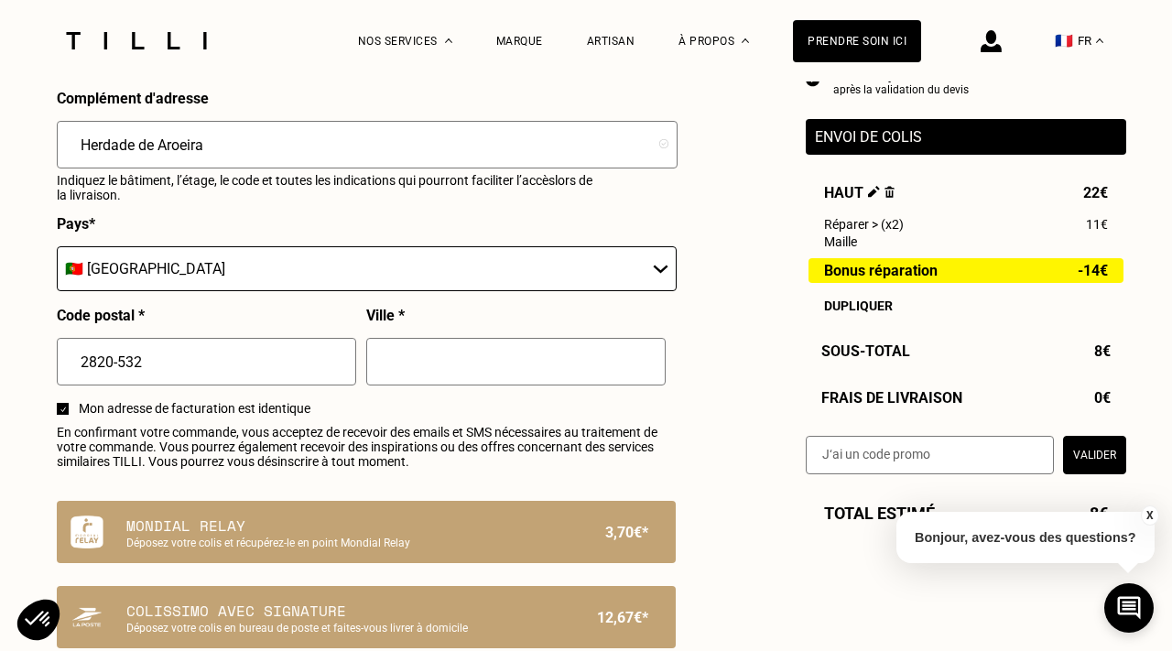
type input "Herdade de Aroeira"
click at [389, 375] on input "text" at bounding box center [515, 362] width 299 height 48
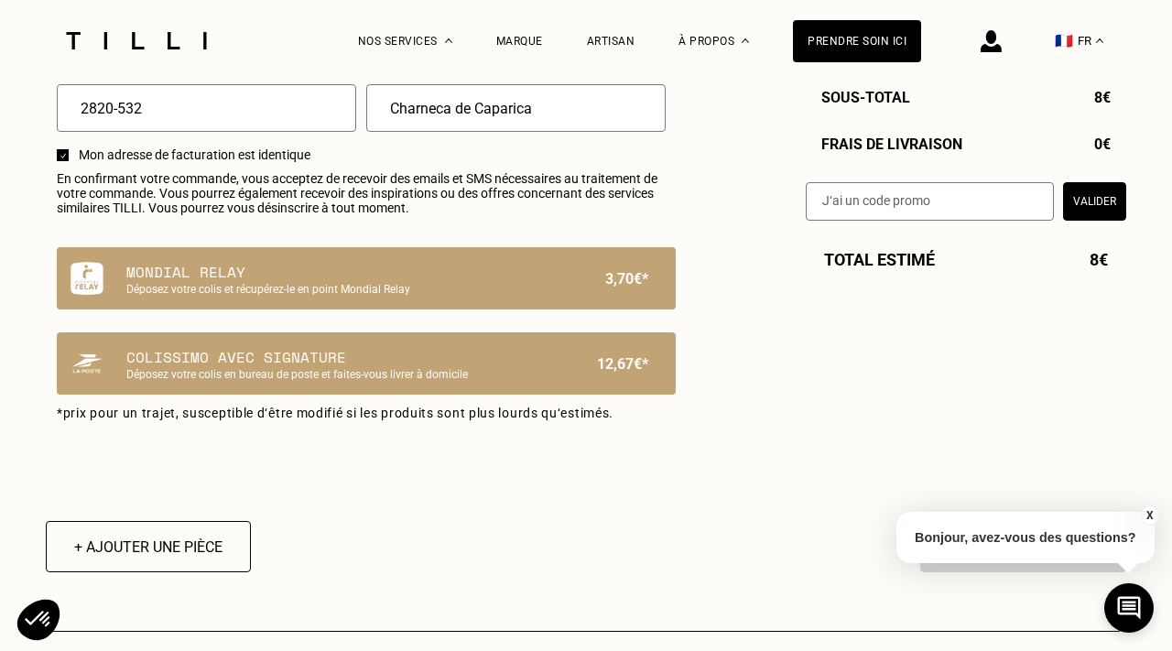
scroll to position [1143, 0]
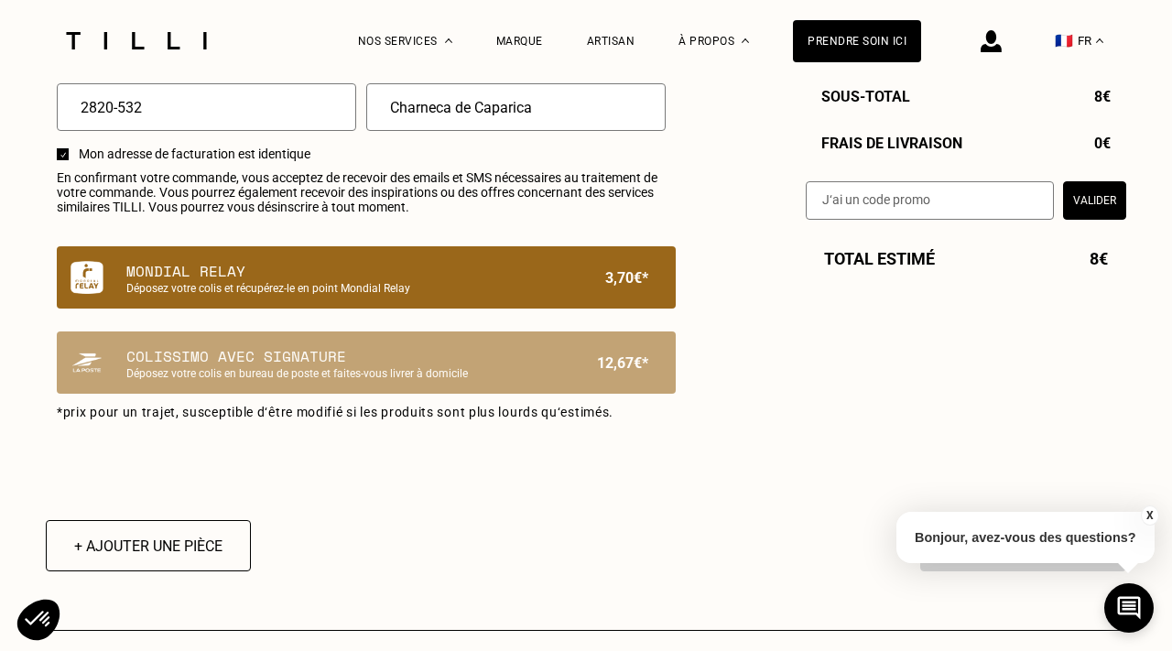
type input "Charneca de Caparica"
click at [235, 279] on p "Mondial Relay" at bounding box center [335, 271] width 418 height 22
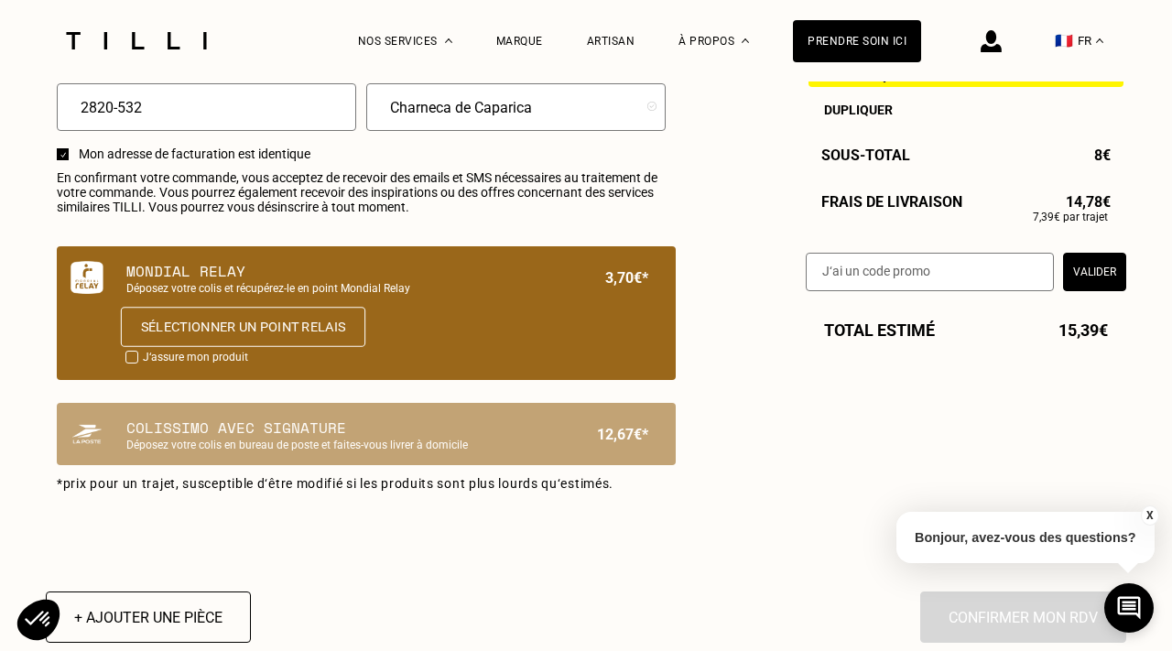
click at [288, 330] on button "Sélectionner un point relais" at bounding box center [243, 327] width 245 height 40
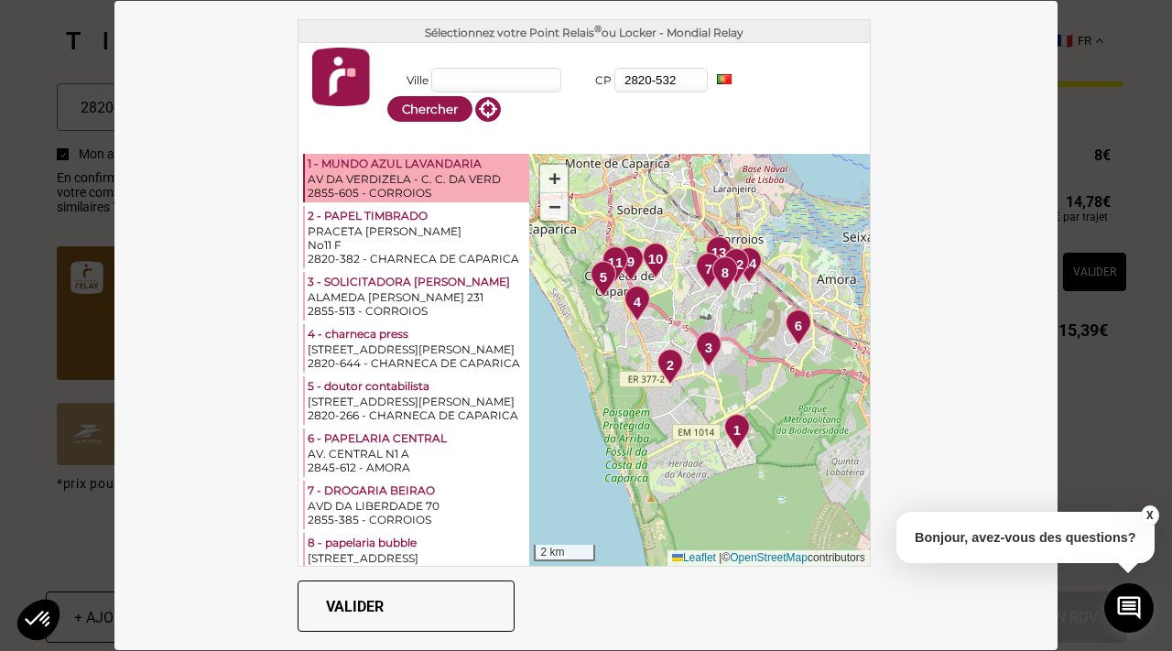
click at [448, 166] on div "1 - MUNDO AZUL LAVANDARIA" at bounding box center [417, 165] width 219 height 16
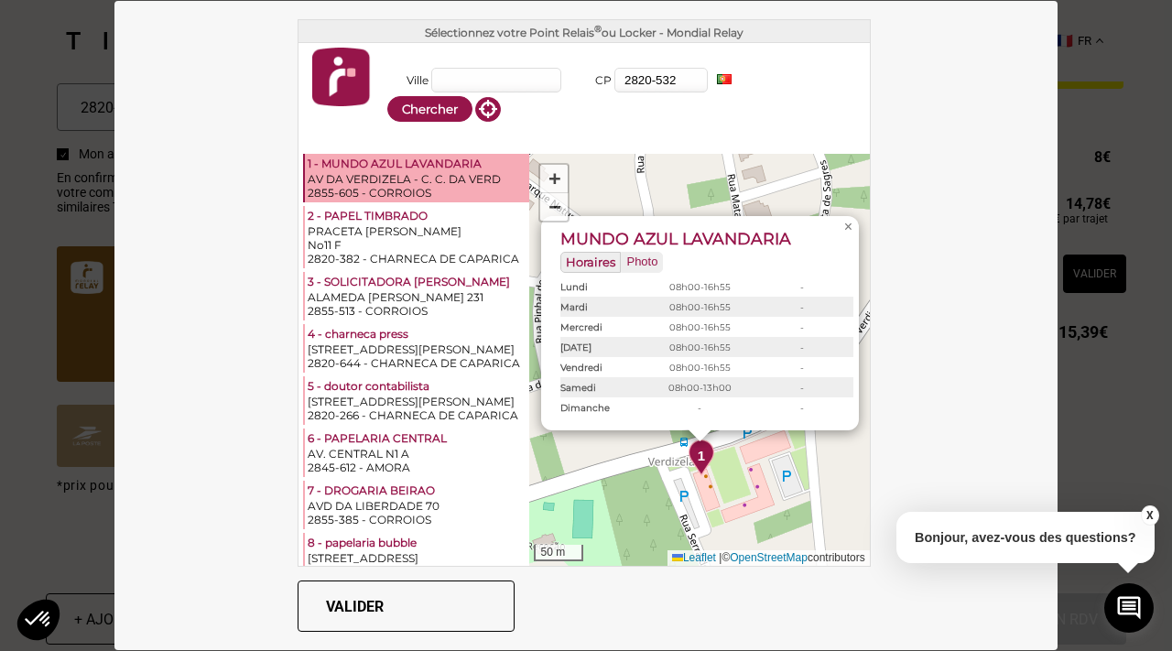
click at [376, 607] on button "Valider" at bounding box center [406, 606] width 217 height 51
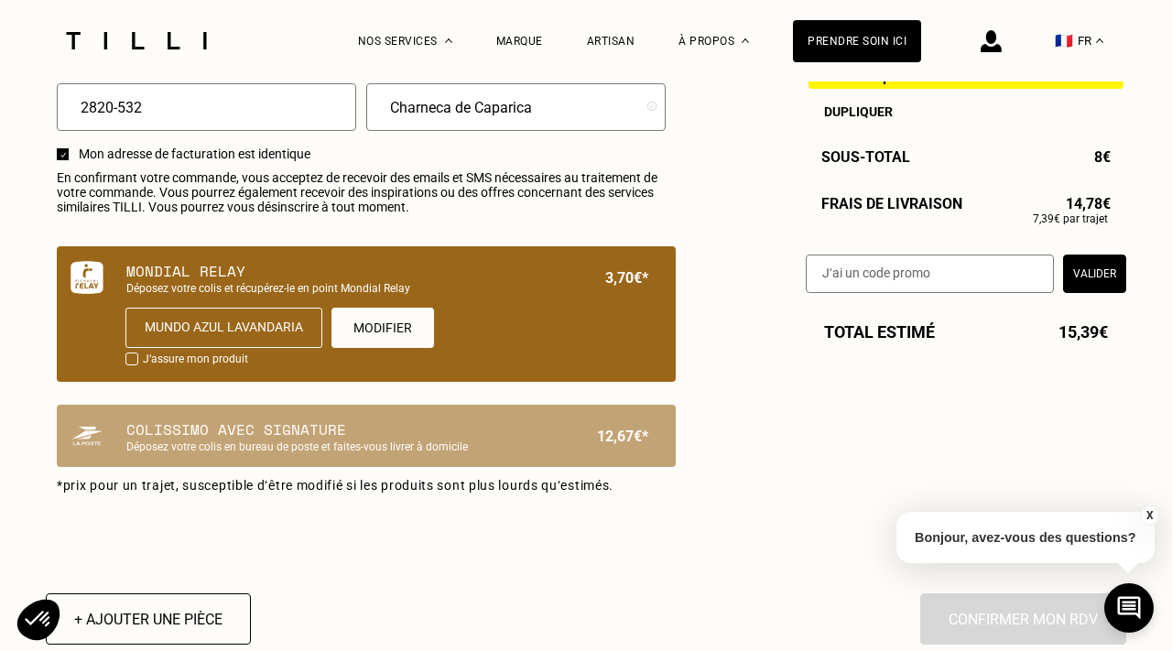
click at [136, 358] on div at bounding box center [131, 359] width 13 height 13
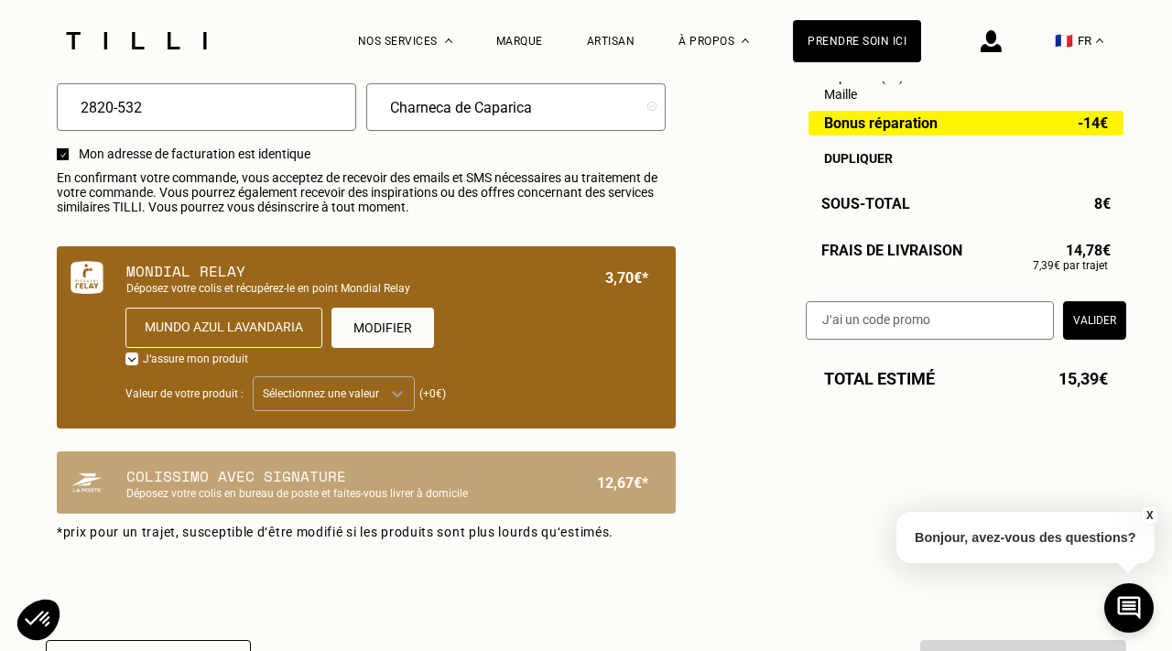
click at [388, 398] on icon at bounding box center [397, 394] width 18 height 18
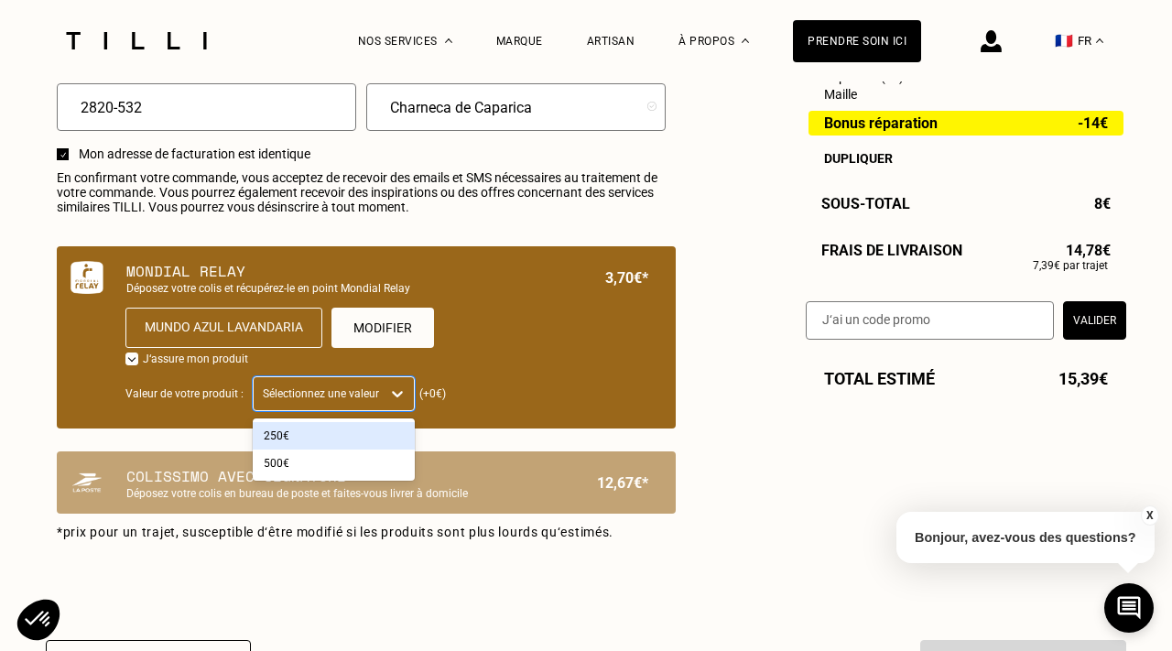
click at [127, 354] on div at bounding box center [131, 359] width 13 height 13
checkbox input "false"
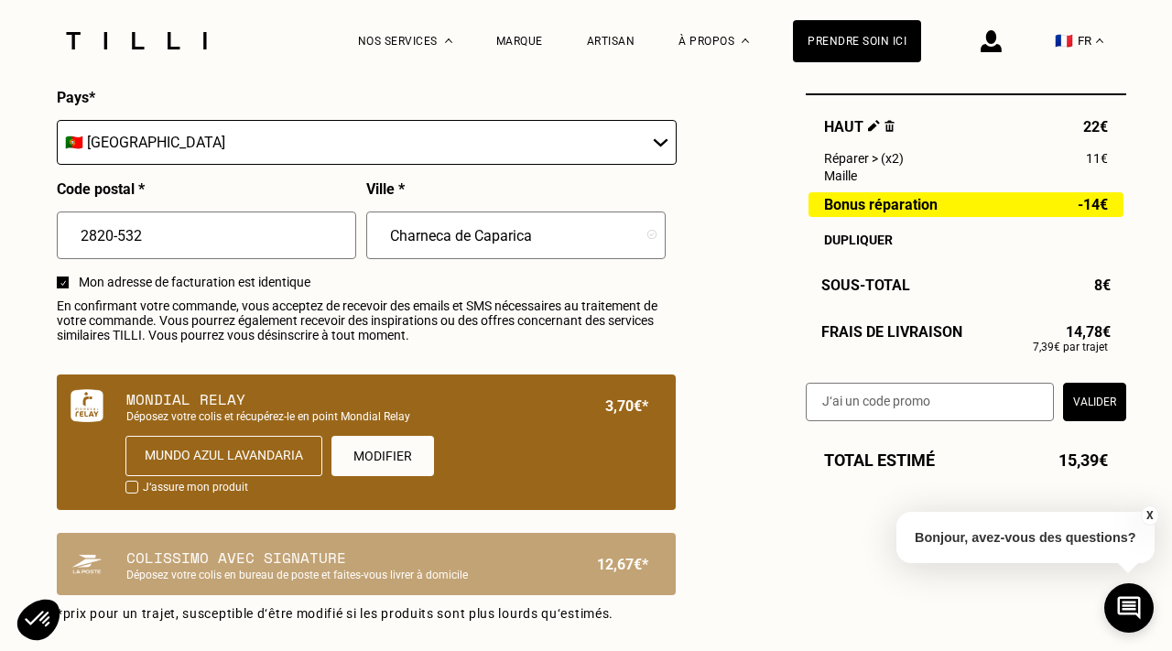
scroll to position [1014, 0]
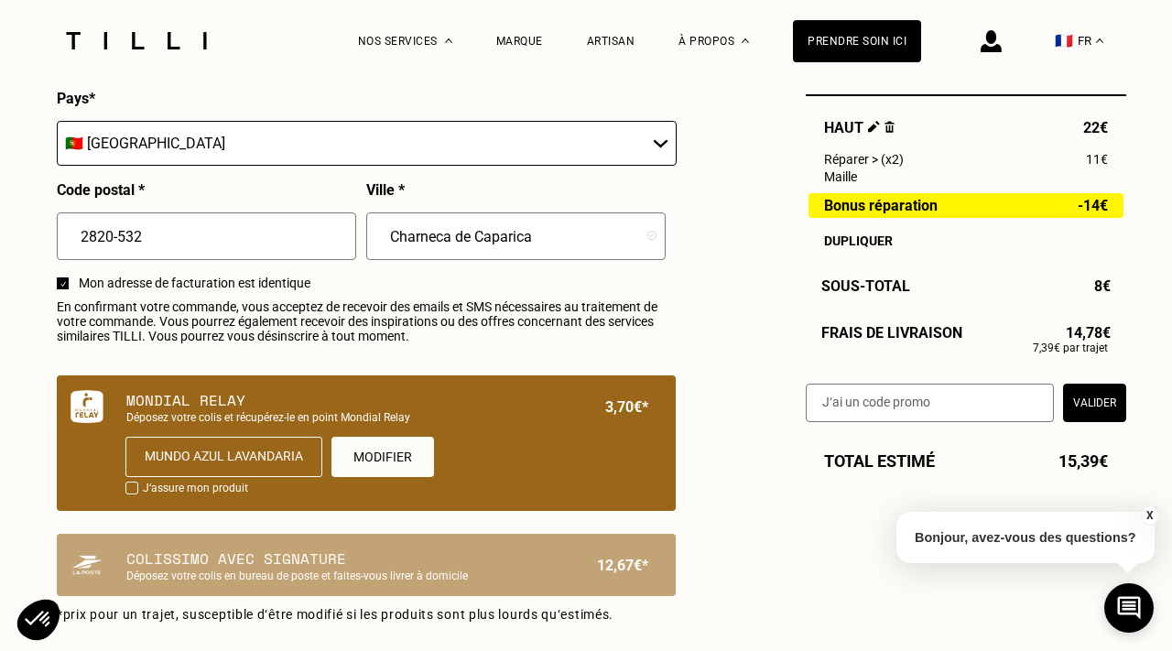
click at [600, 409] on div "Mondial Relay Déposez votre colis et récupérez-le en point Mondial Relay 3,70€*" at bounding box center [387, 406] width 522 height 35
click at [227, 457] on div "Mundo azul lavandaria" at bounding box center [223, 457] width 197 height 40
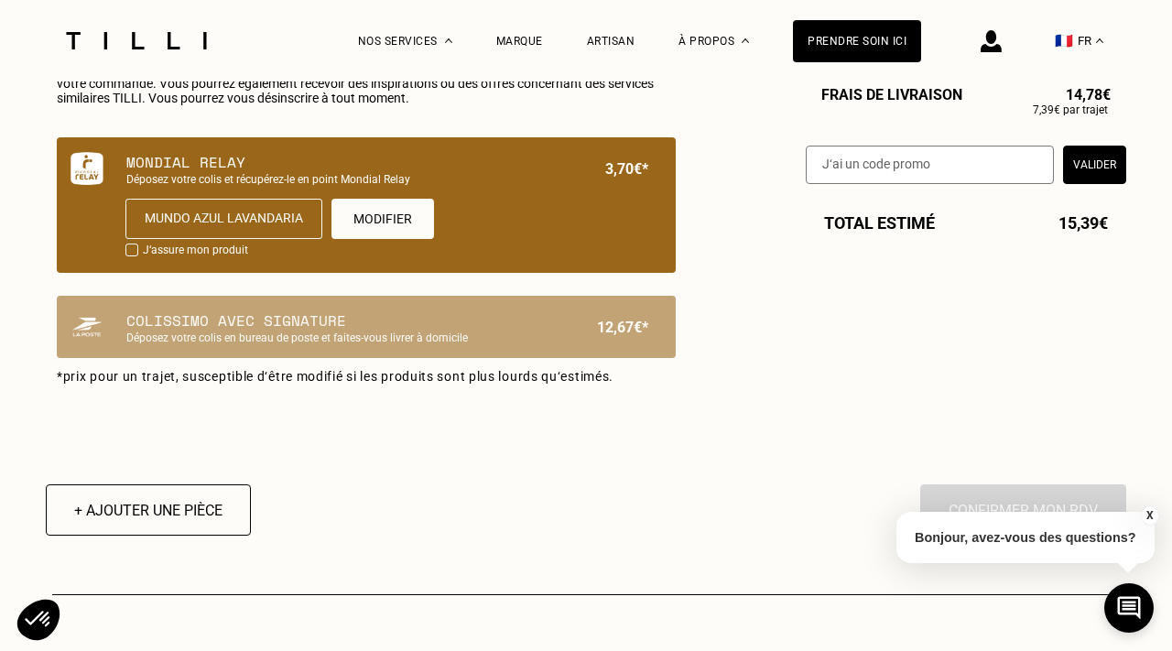
scroll to position [1249, 0]
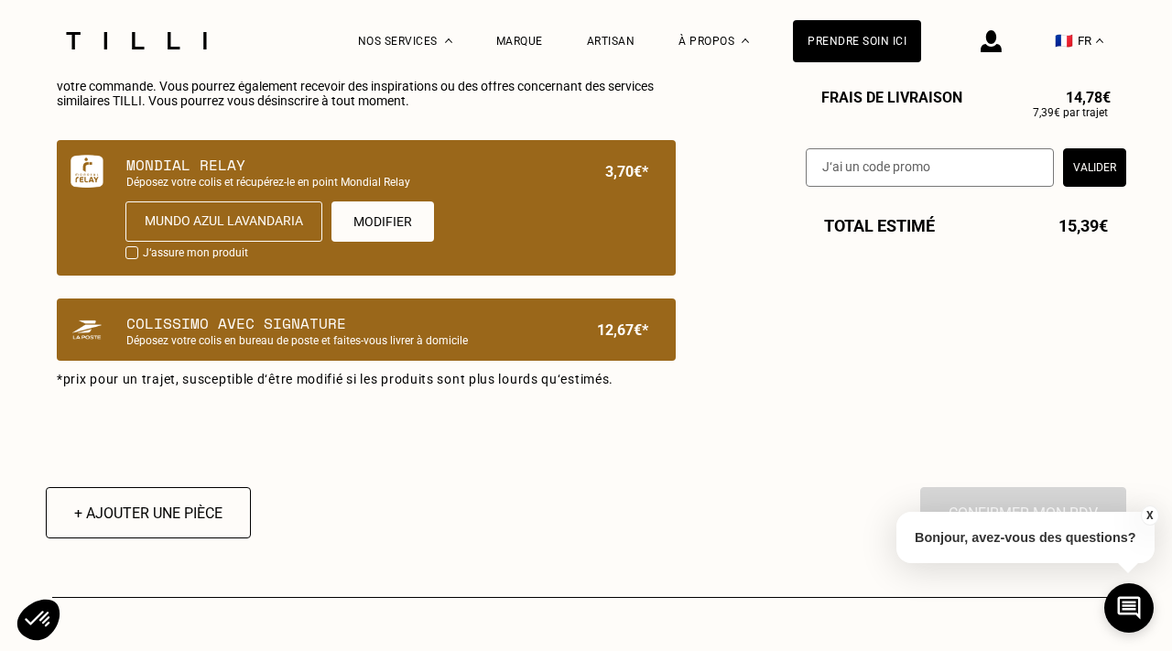
click at [260, 312] on p "Colissimo avec signature" at bounding box center [335, 323] width 418 height 22
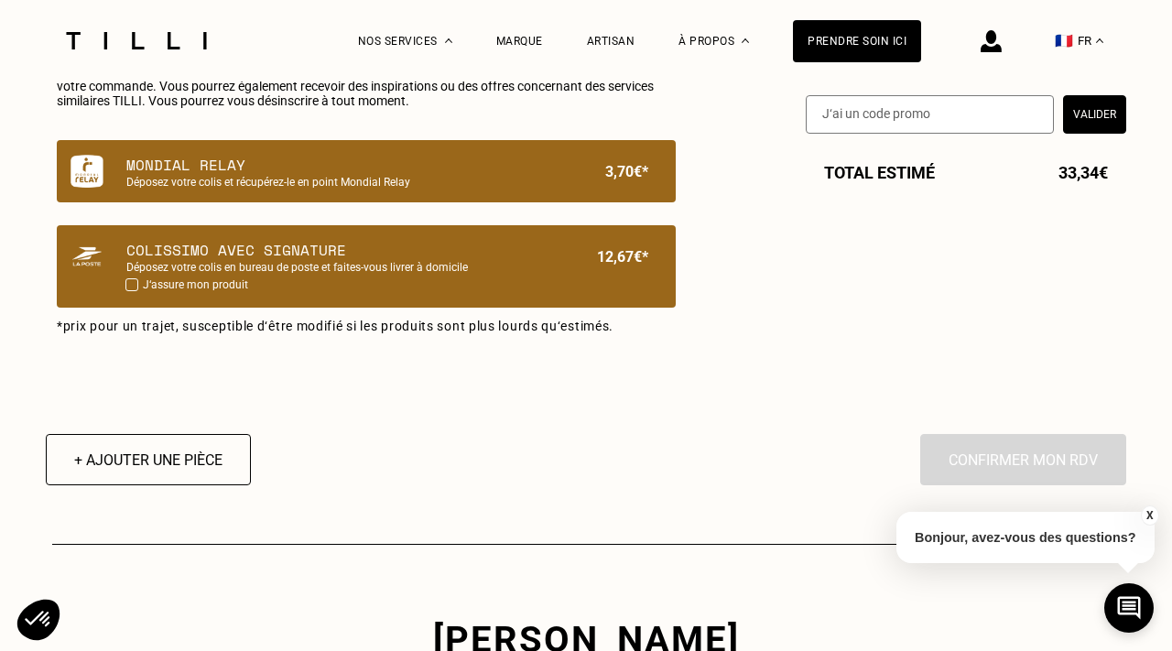
click at [303, 168] on p "Mondial Relay" at bounding box center [335, 165] width 418 height 22
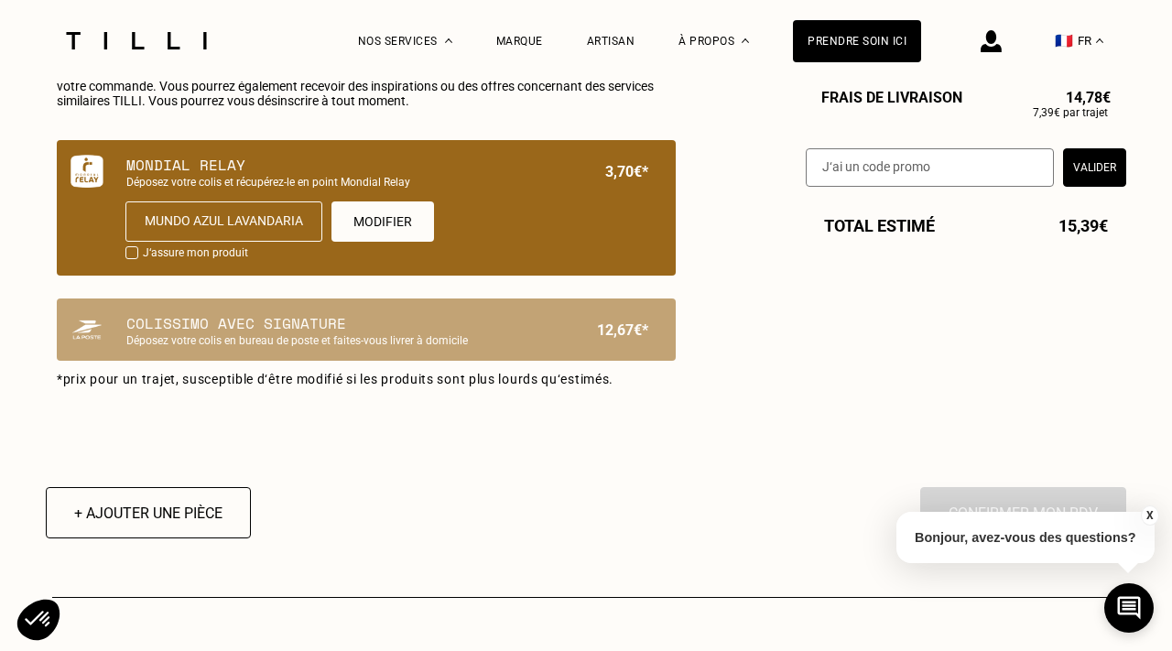
click at [203, 214] on div "Mundo azul lavandaria" at bounding box center [223, 221] width 197 height 40
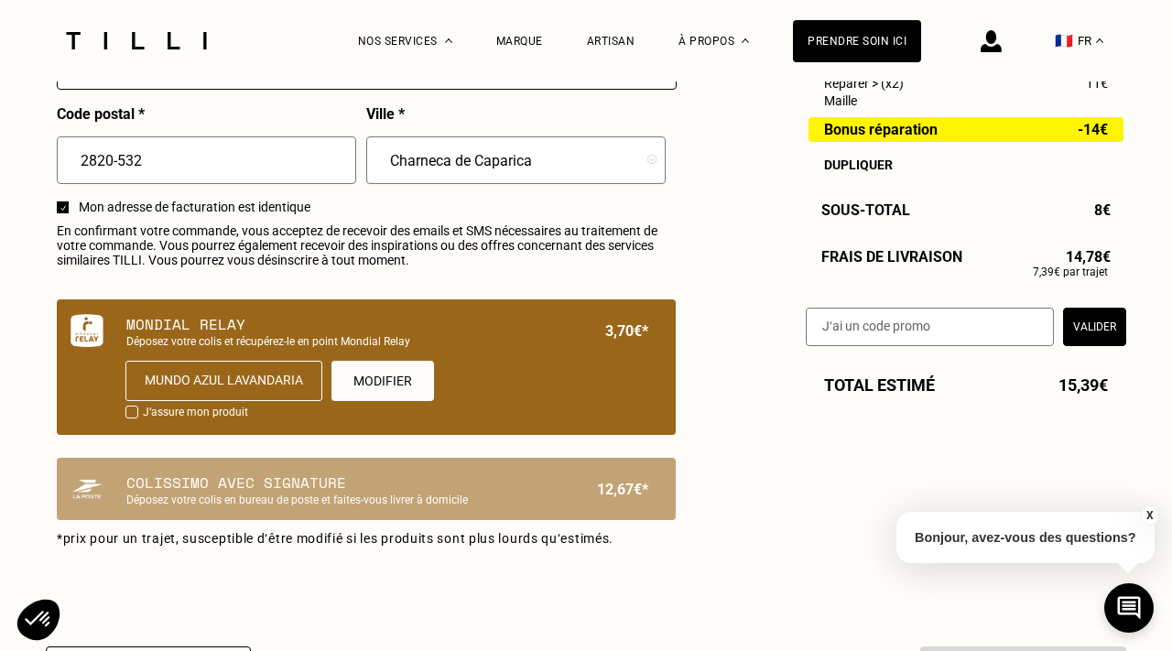
scroll to position [1189, 0]
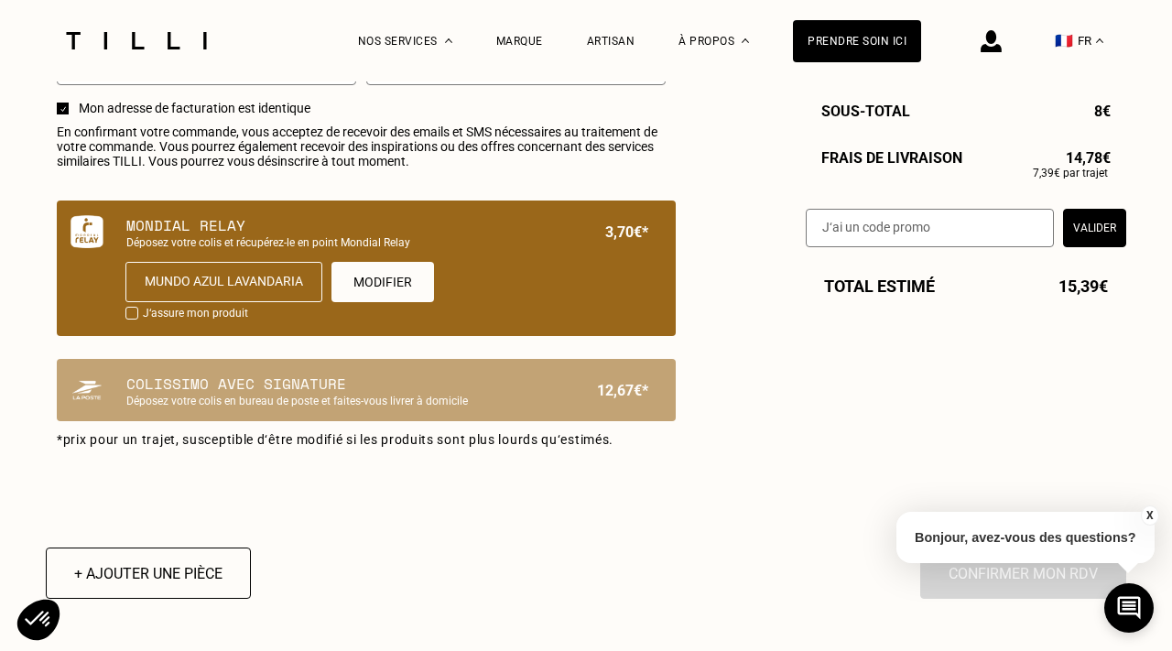
click at [1089, 228] on button "Valider" at bounding box center [1094, 227] width 63 height 38
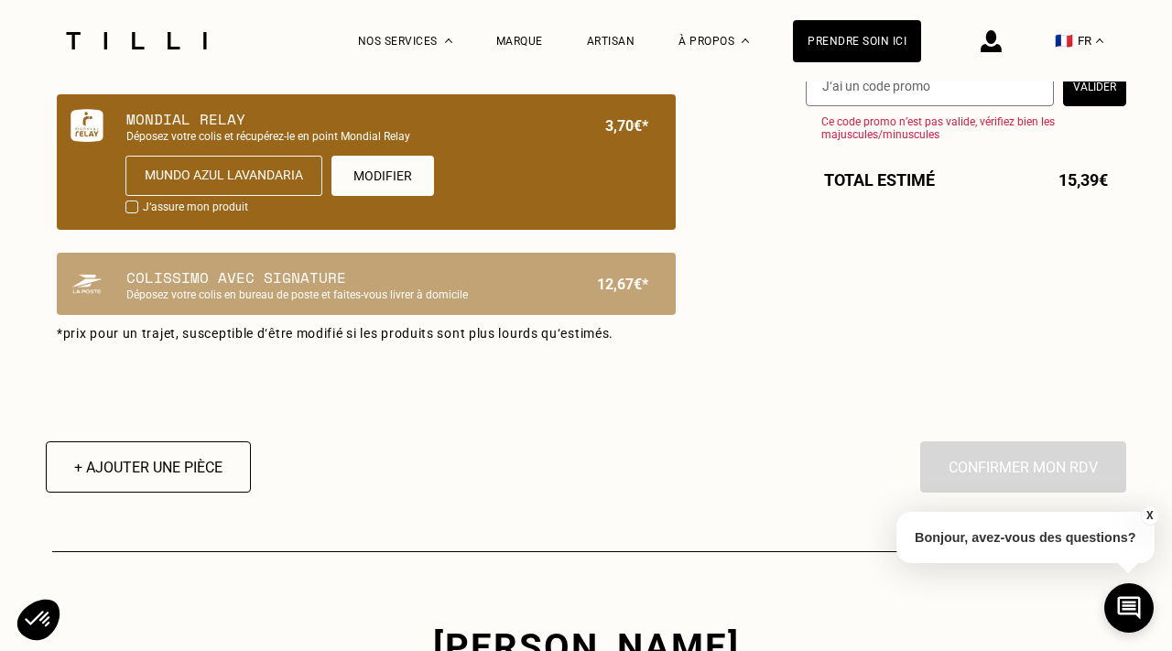
scroll to position [1442, 0]
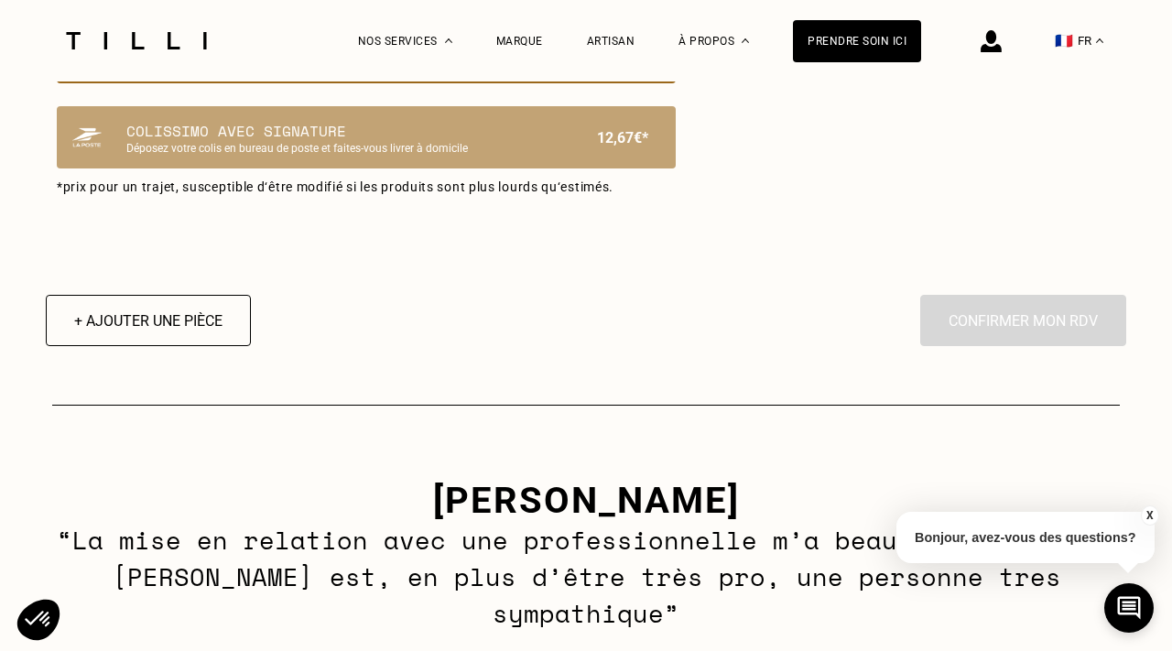
click at [1032, 308] on div "En cliquant sur “Confirmer”, vous déclenchez l’intervention de l’un des nos art…" at bounding box center [1023, 320] width 206 height 51
click at [1029, 315] on div "En cliquant sur “Confirmer”, vous déclenchez l’intervention de l’un des nos art…" at bounding box center [1023, 320] width 206 height 51
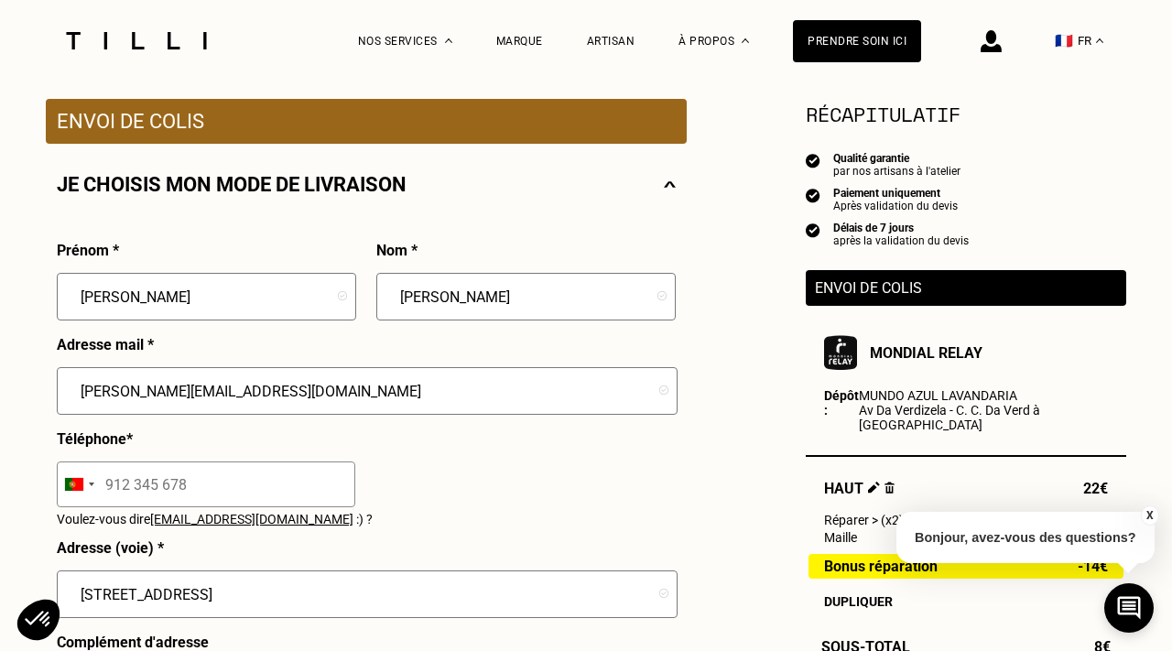
scroll to position [239, 0]
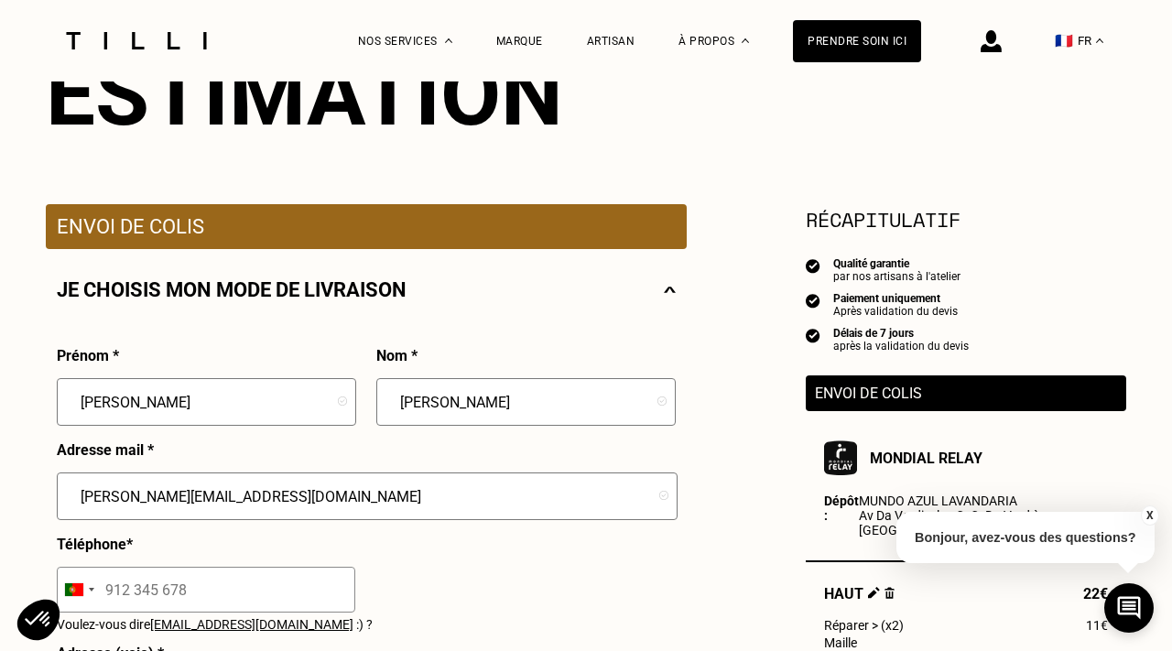
click at [939, 395] on p "Envoi de colis" at bounding box center [966, 393] width 302 height 17
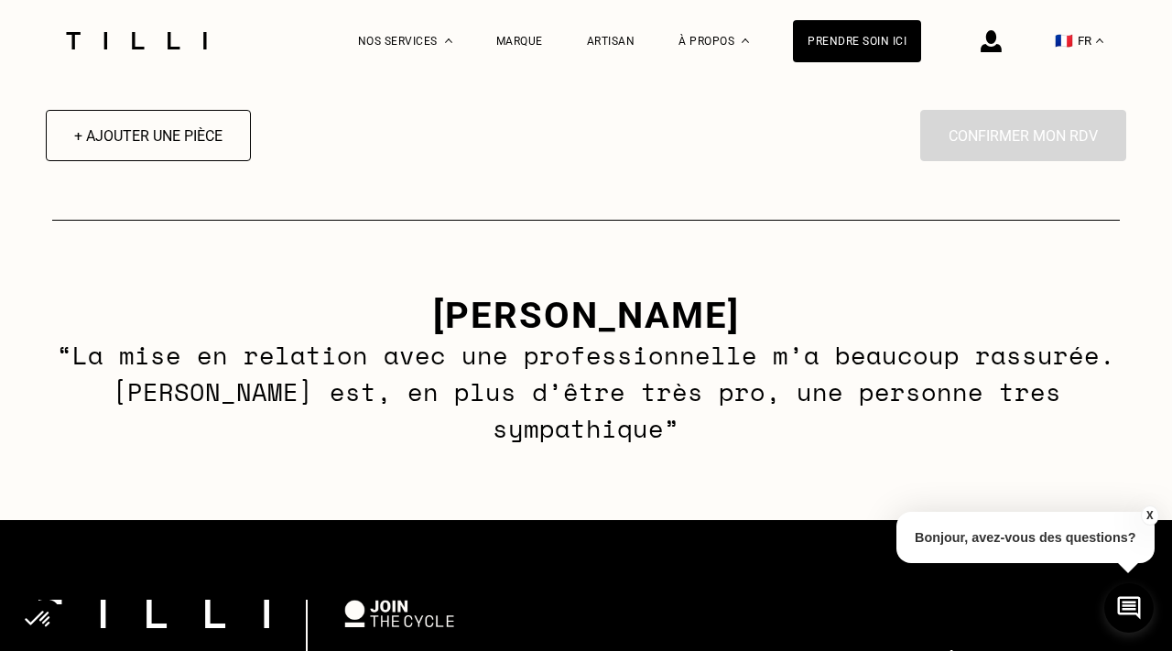
scroll to position [1562, 0]
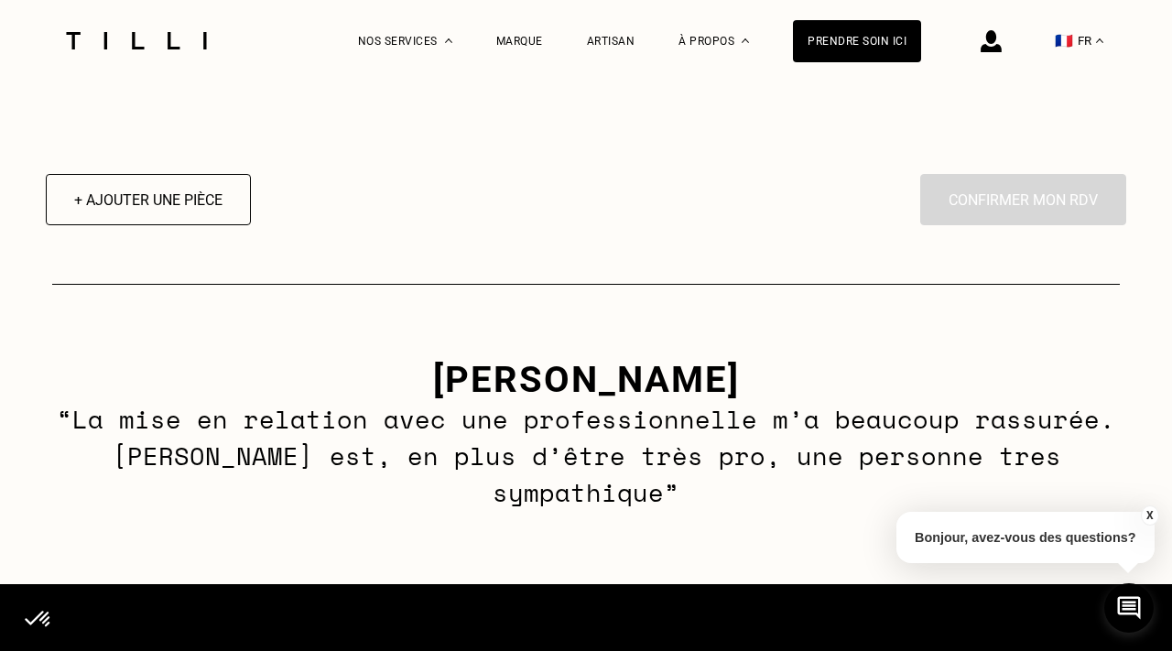
click at [1018, 200] on div "En cliquant sur “Confirmer”, vous déclenchez l’intervention de l’un des nos art…" at bounding box center [1023, 199] width 206 height 51
click at [1127, 604] on icon at bounding box center [1130, 608] width 30 height 49
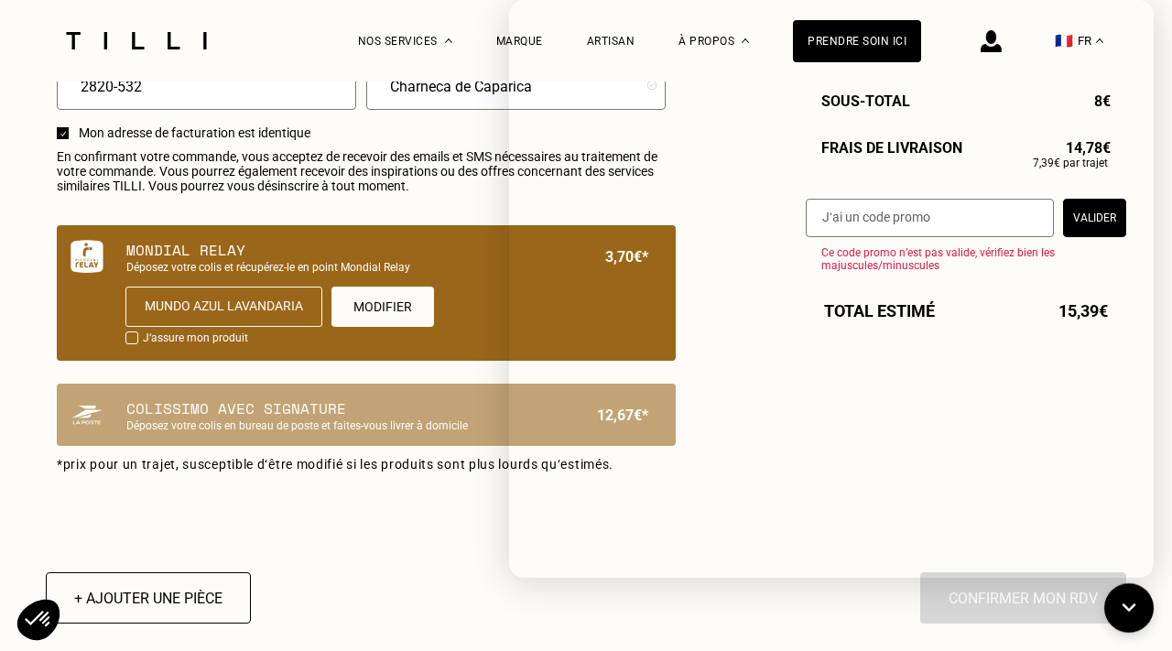
scroll to position [1192, 0]
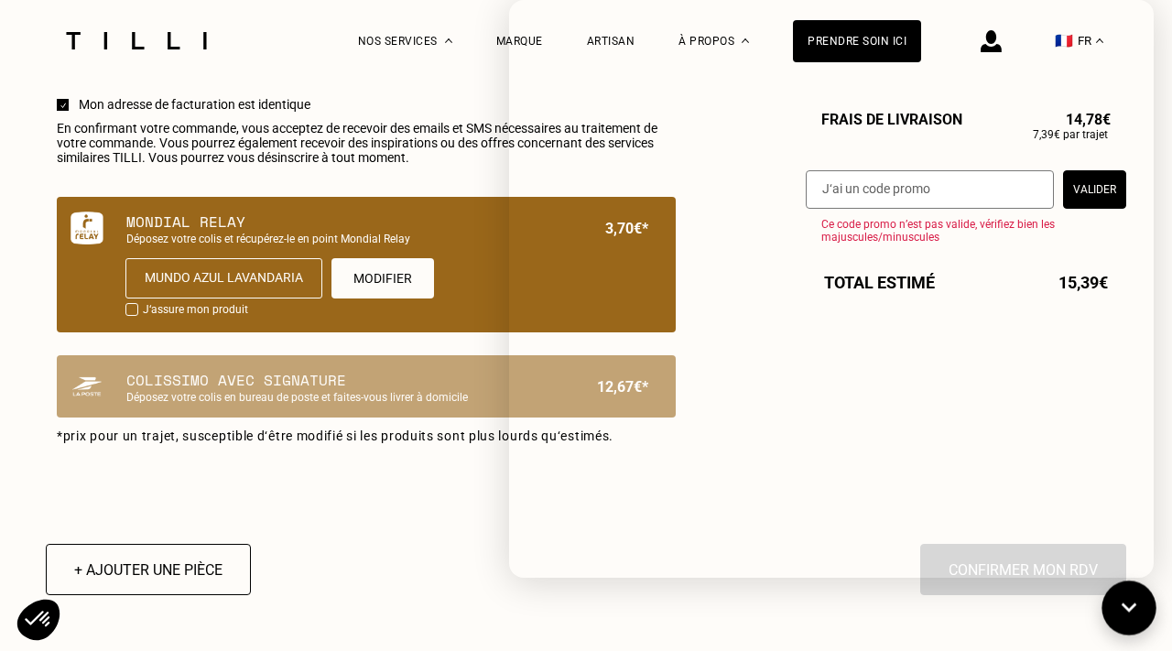
click at [1136, 612] on icon at bounding box center [1130, 608] width 30 height 49
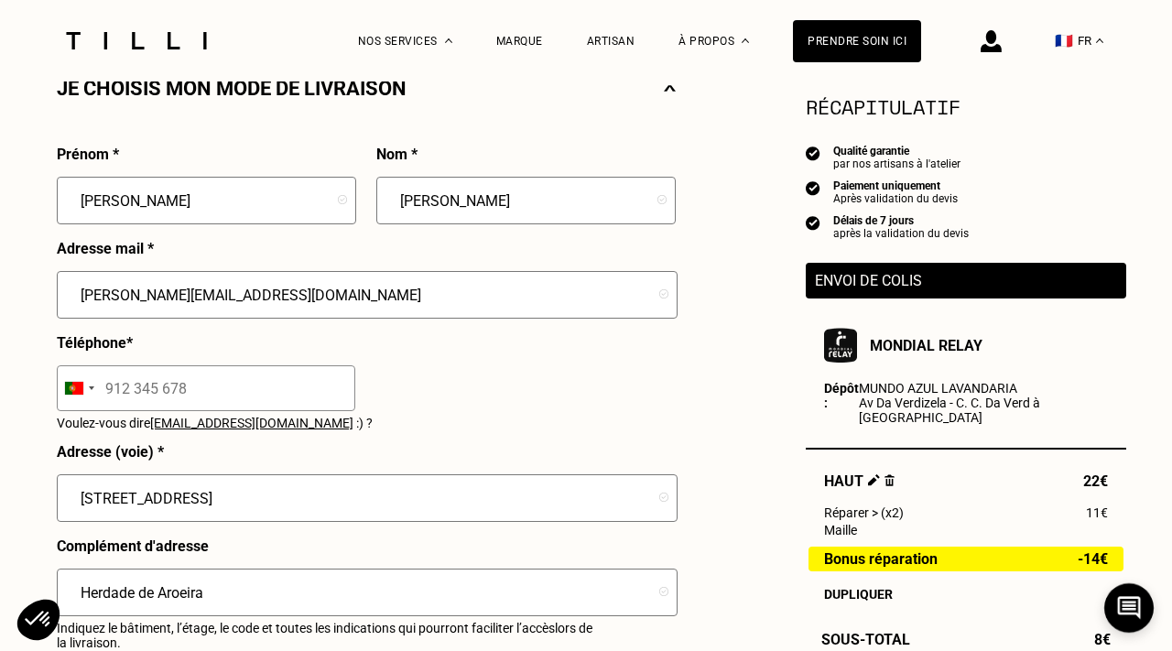
scroll to position [442, 0]
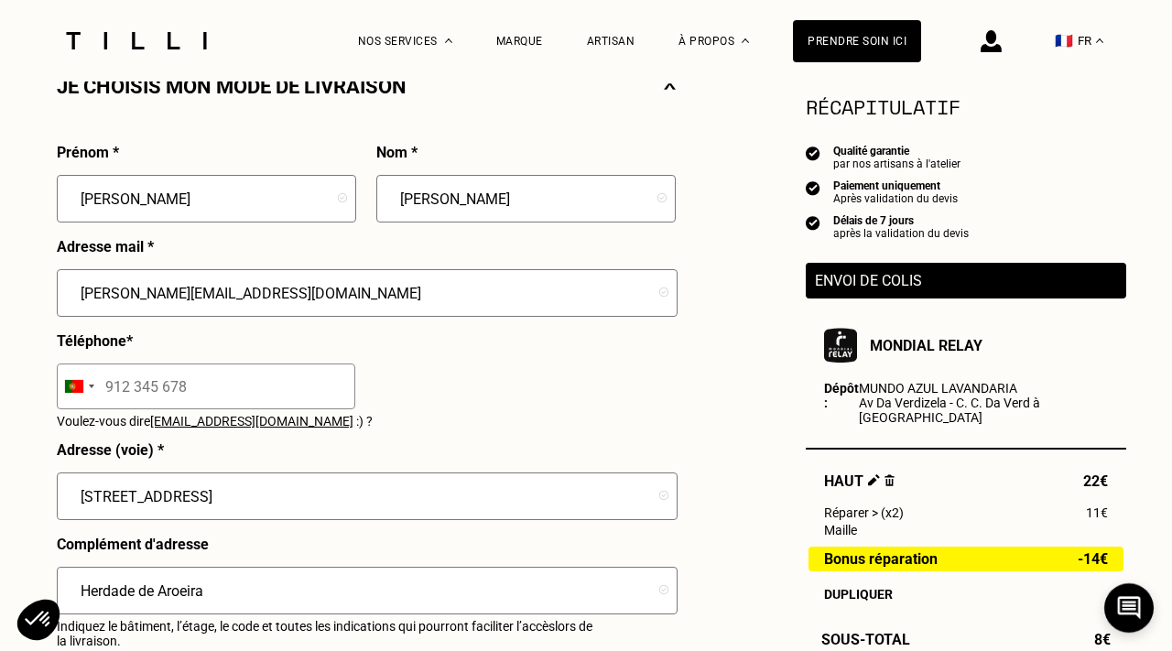
click at [202, 400] on input "tel" at bounding box center [206, 387] width 299 height 46
type input "914 971 742"
click at [403, 389] on div "Prénom * [PERSON_NAME] * [PERSON_NAME] Adresse mail * [PERSON_NAME][EMAIL_ADDRE…" at bounding box center [366, 534] width 619 height 780
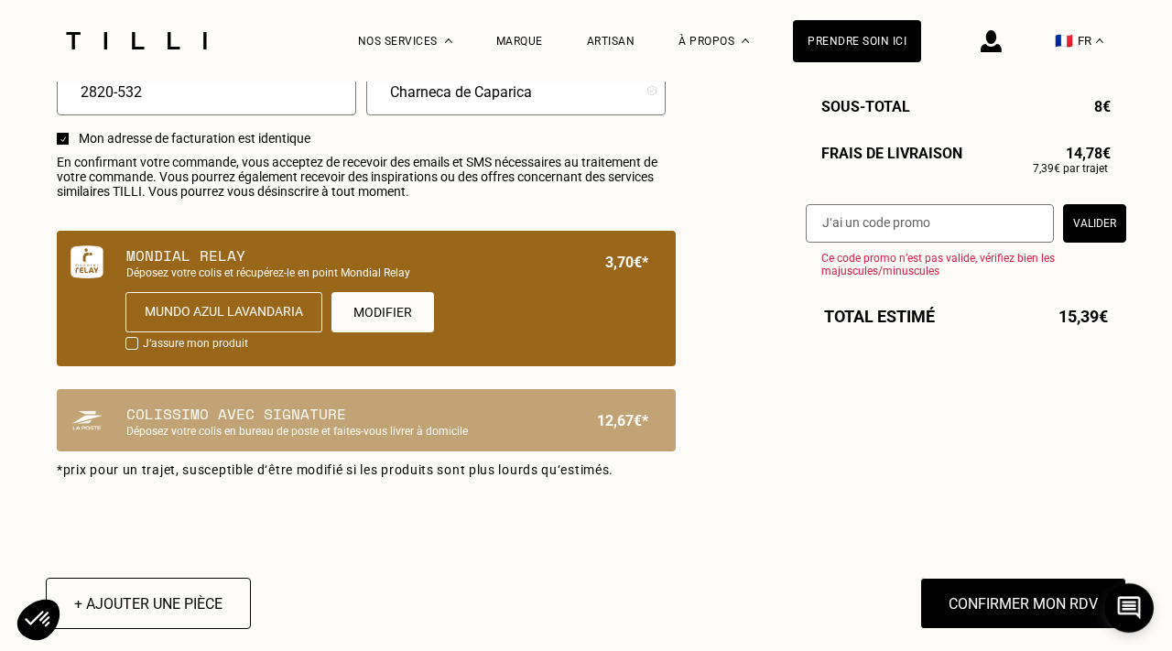
scroll to position [1187, 0]
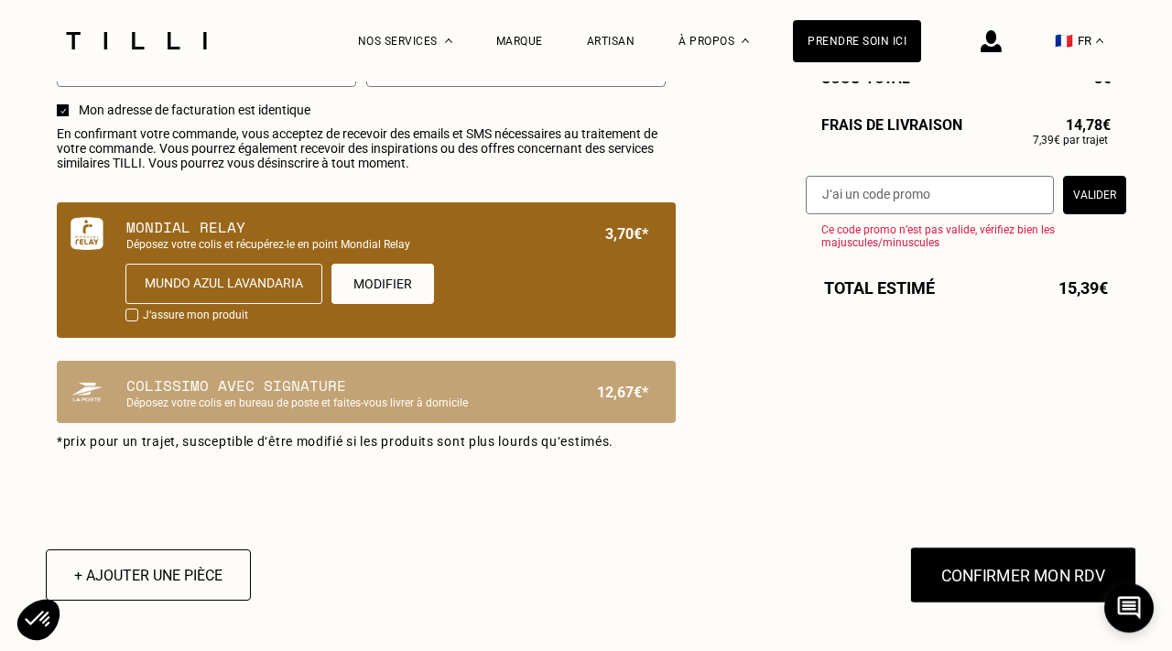
click at [985, 568] on button "Confirmer mon RDV" at bounding box center [1023, 575] width 227 height 57
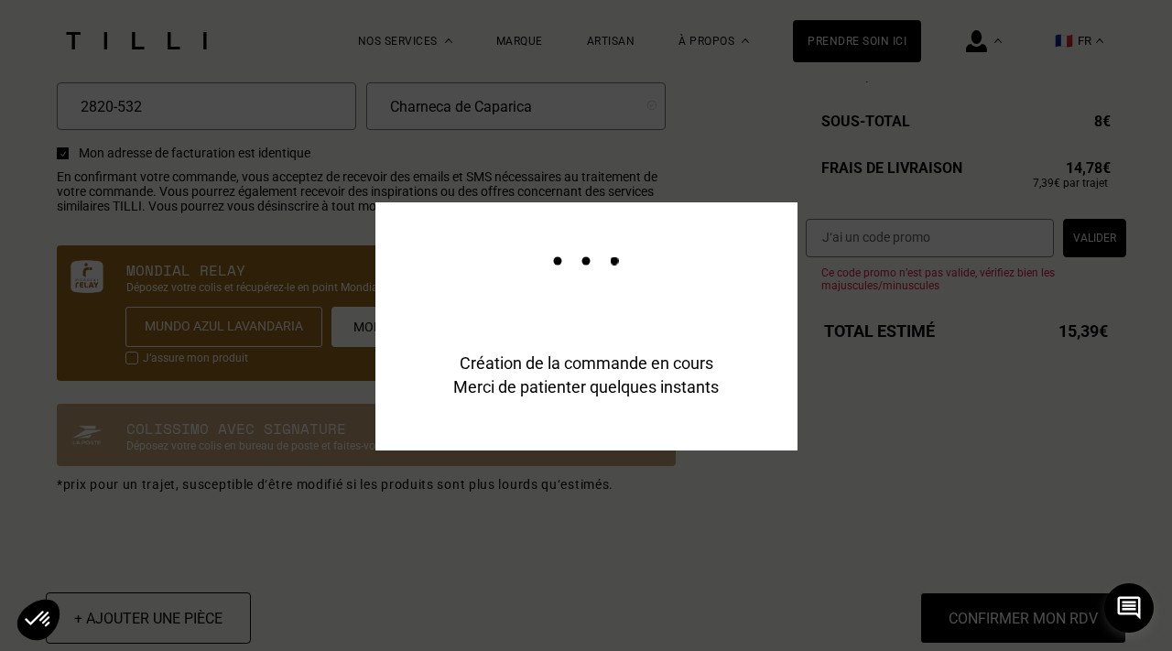
scroll to position [1231, 0]
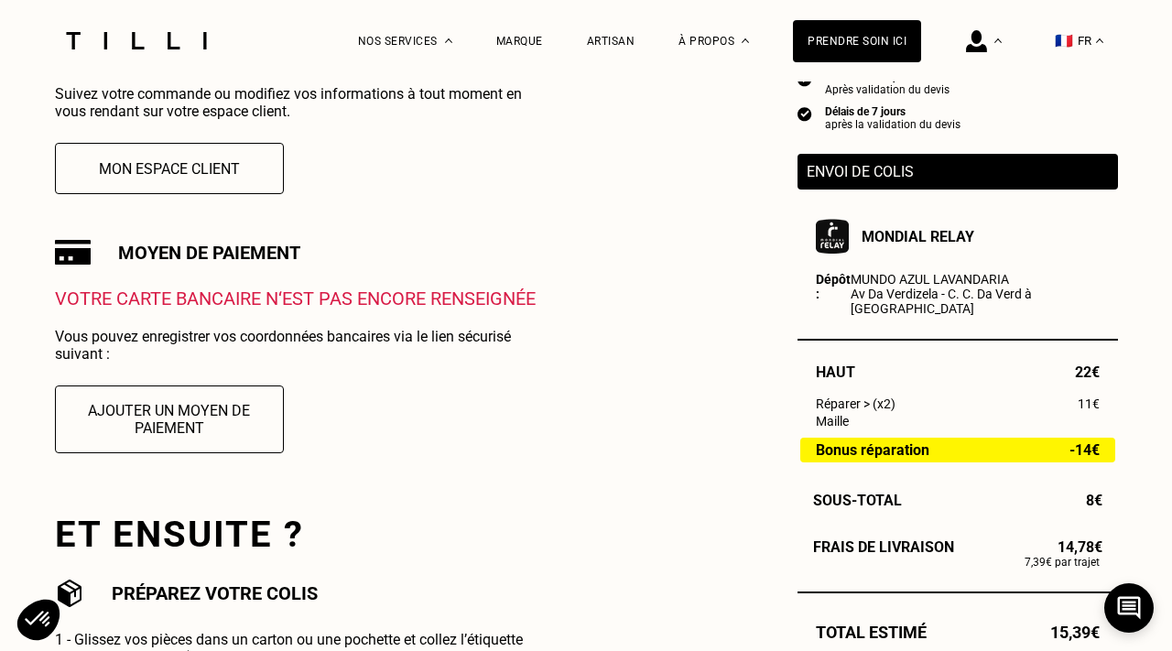
scroll to position [480, 0]
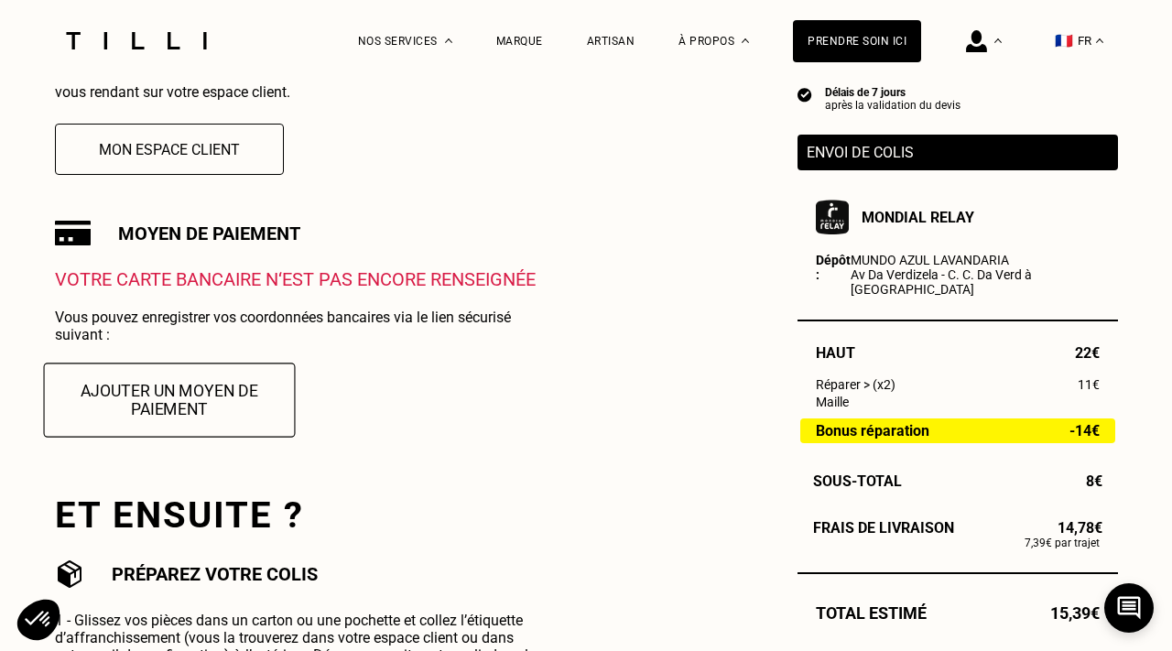
click at [178, 419] on button "Ajouter un moyen de paiement" at bounding box center [169, 400] width 252 height 74
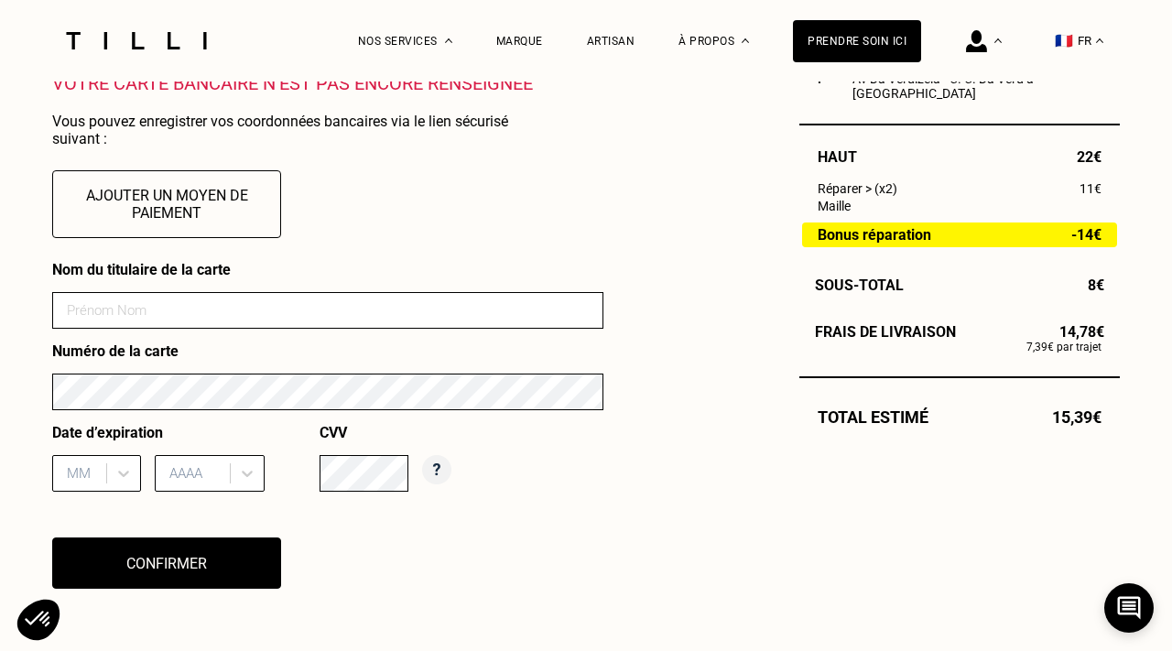
scroll to position [743, 0]
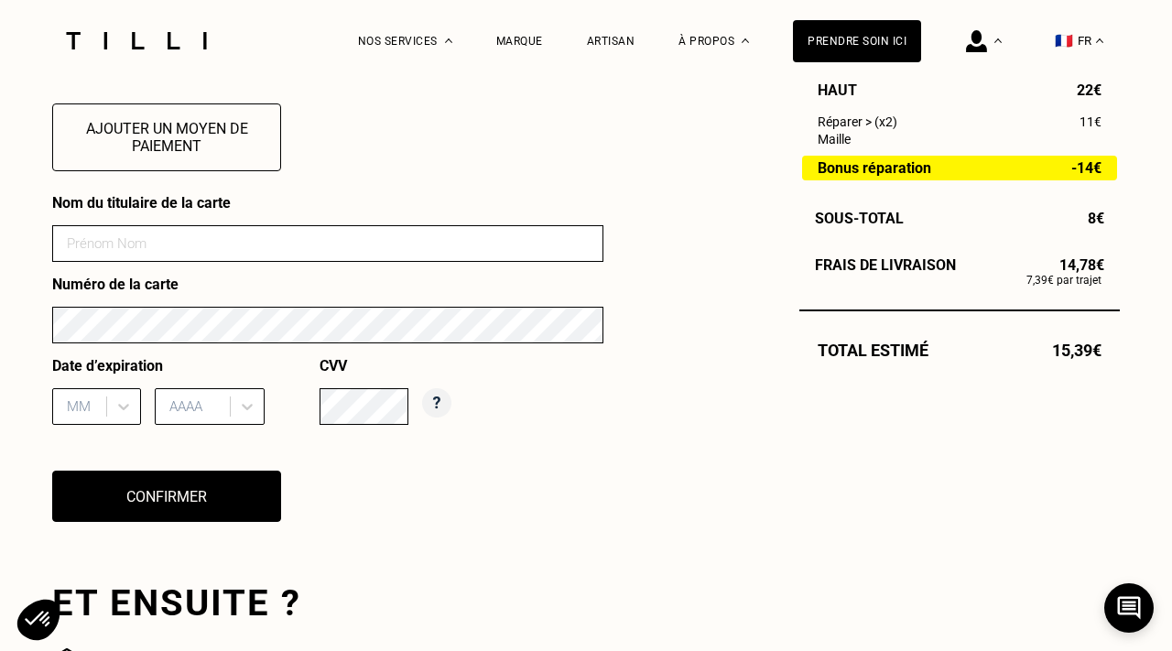
click at [194, 255] on input at bounding box center [327, 243] width 551 height 37
type input "[PERSON_NAME]"
type input "05"
type input "2030"
click at [355, 479] on div "Nom du titulaire de la carte [PERSON_NAME] Numéro de la carte Date d’expiration…" at bounding box center [327, 369] width 551 height 351
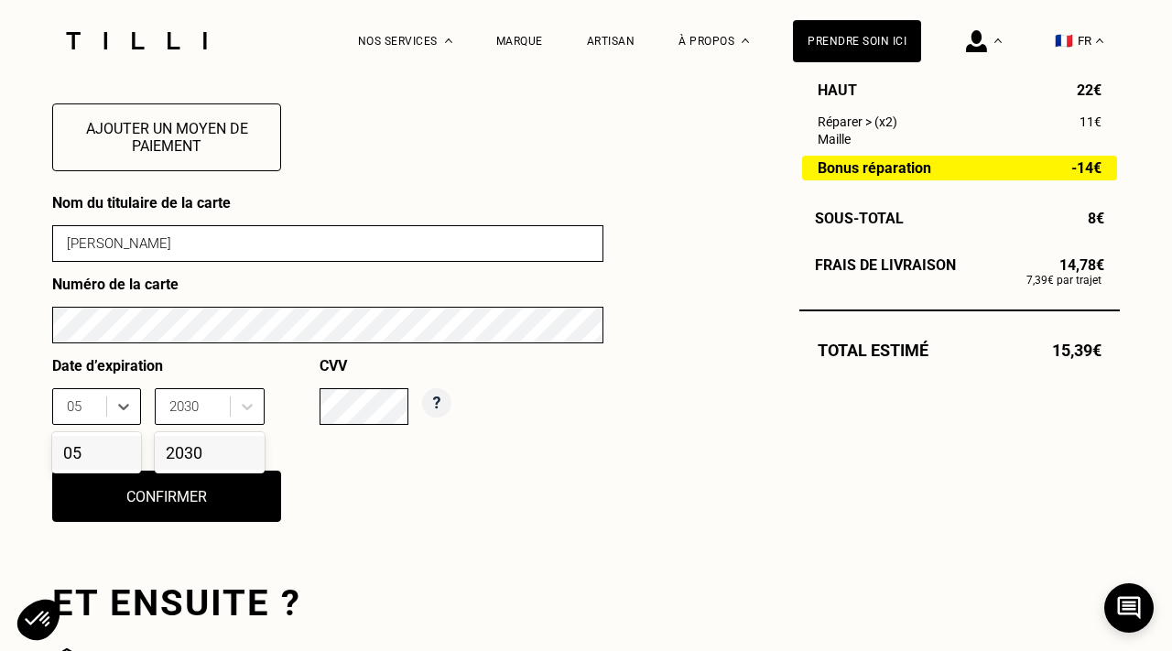
click at [96, 403] on div "05" at bounding box center [82, 407] width 30 height 20
click at [99, 453] on div "05" at bounding box center [96, 453] width 89 height 34
click at [191, 443] on div "2030" at bounding box center [210, 453] width 110 height 34
click at [533, 405] on div "Date d’expiration 05 2030 CVV" at bounding box center [327, 398] width 551 height 82
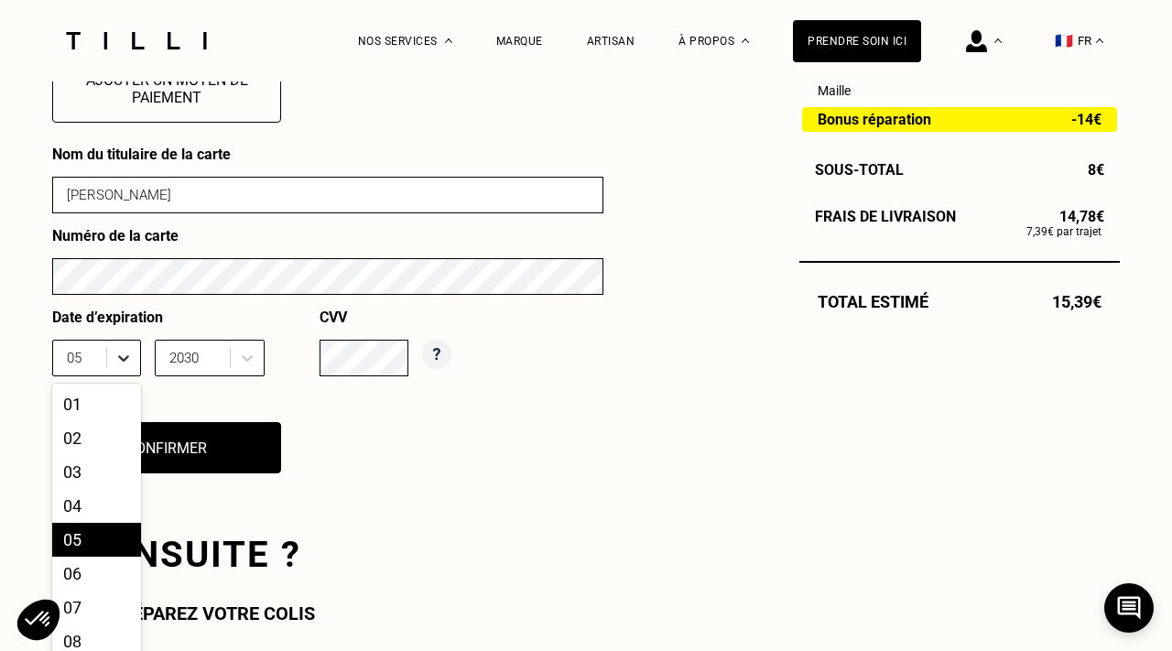
click at [125, 376] on div "05 selected, 5 of 12. 12 results available. Use Up and Down to choose options, …" at bounding box center [96, 358] width 89 height 37
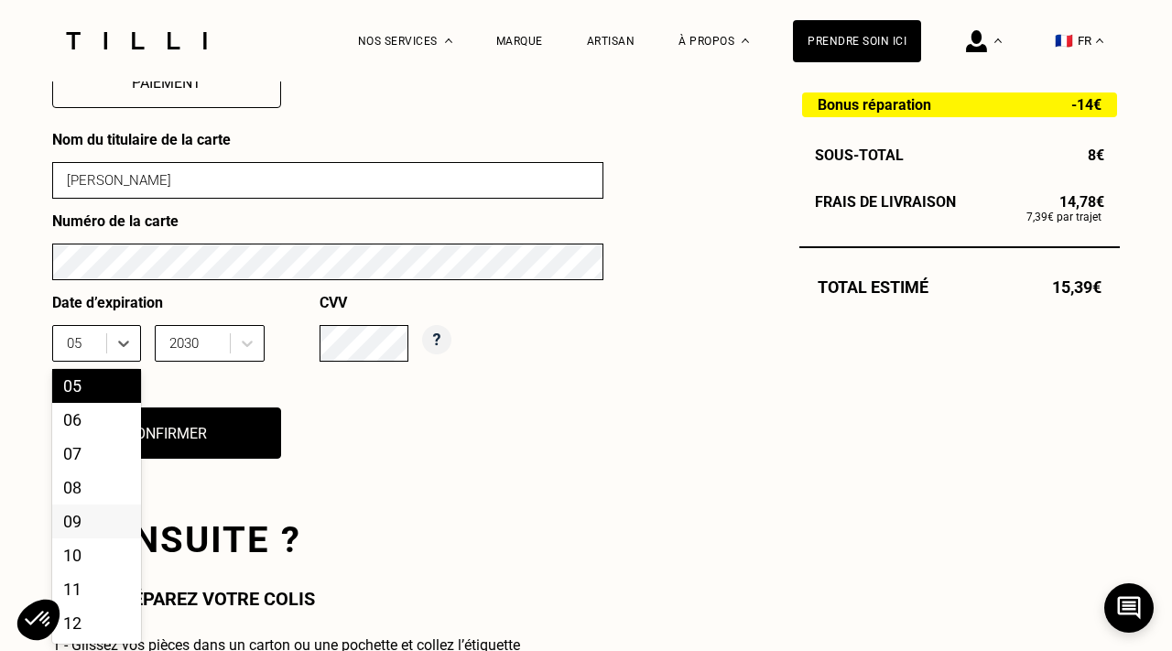
scroll to position [138, 0]
click at [91, 490] on div "08" at bounding box center [96, 489] width 89 height 34
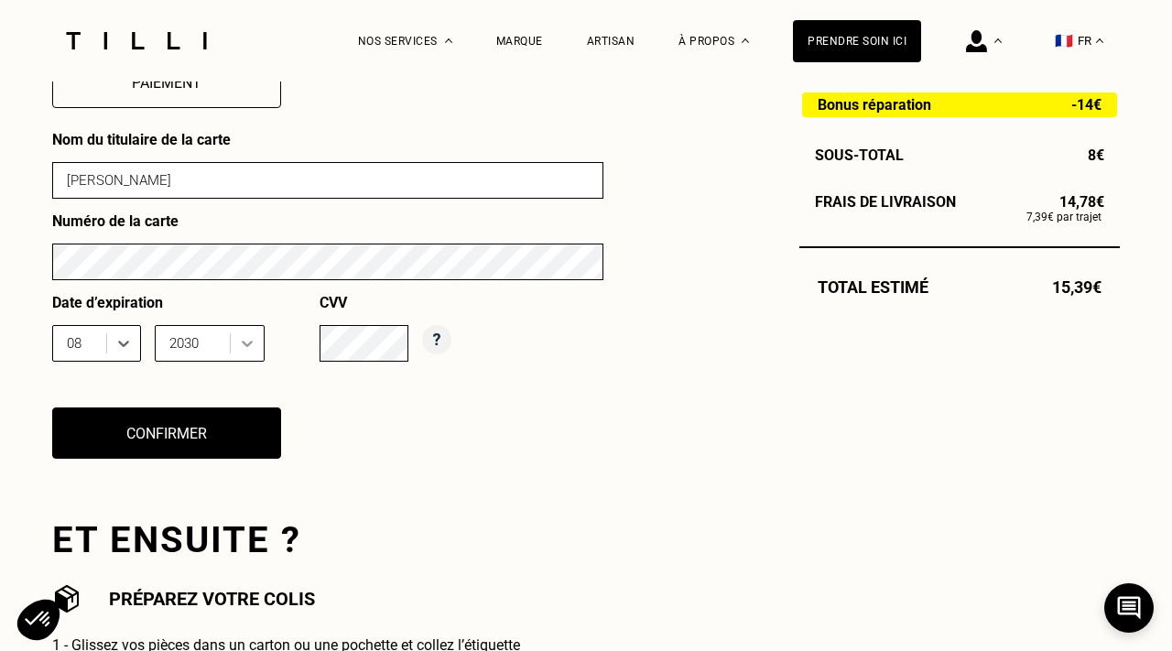
click at [252, 334] on icon at bounding box center [247, 343] width 18 height 18
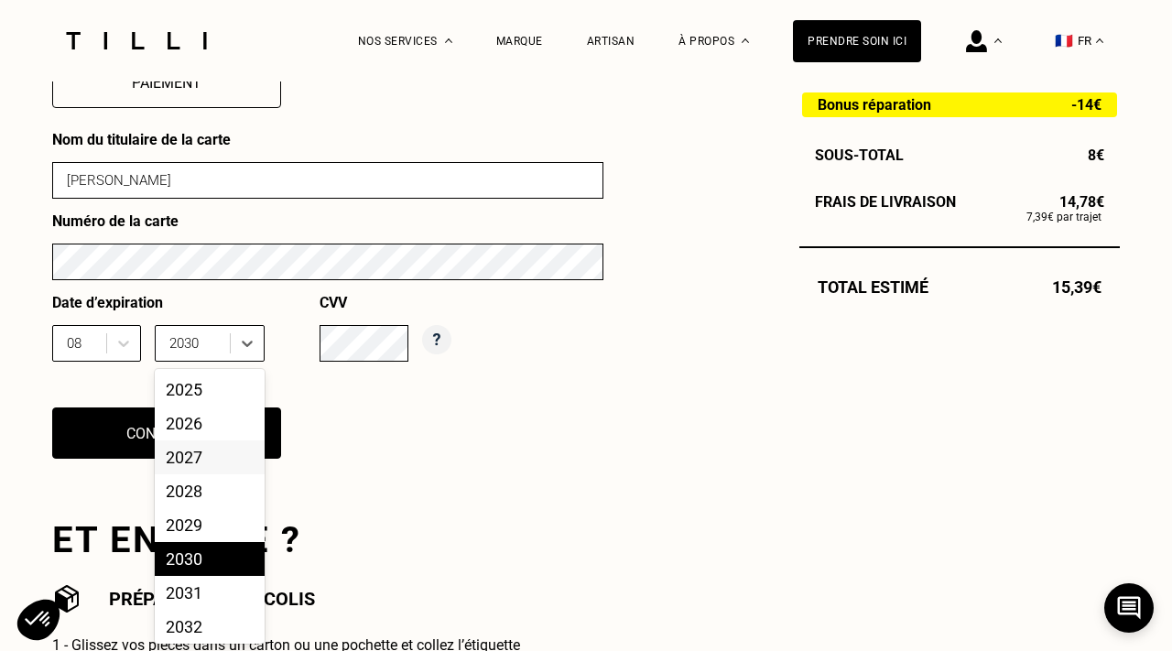
click at [203, 456] on div "2027" at bounding box center [210, 458] width 110 height 34
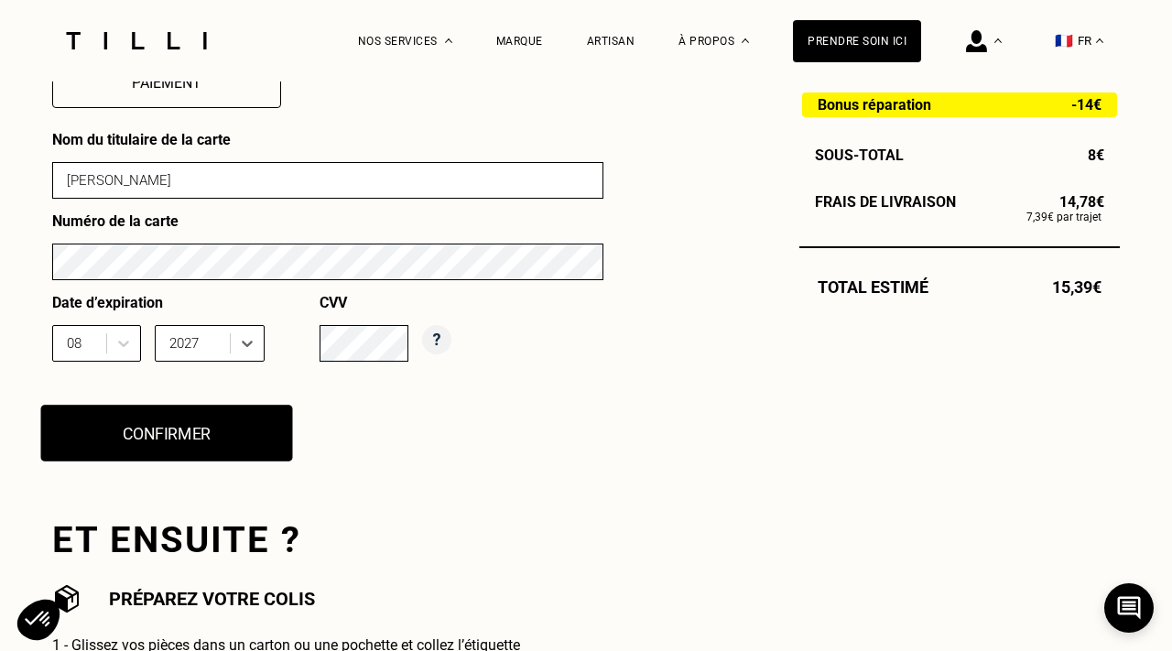
click at [180, 420] on button "Confirmer" at bounding box center [167, 433] width 252 height 57
